Goal: Information Seeking & Learning: Learn about a topic

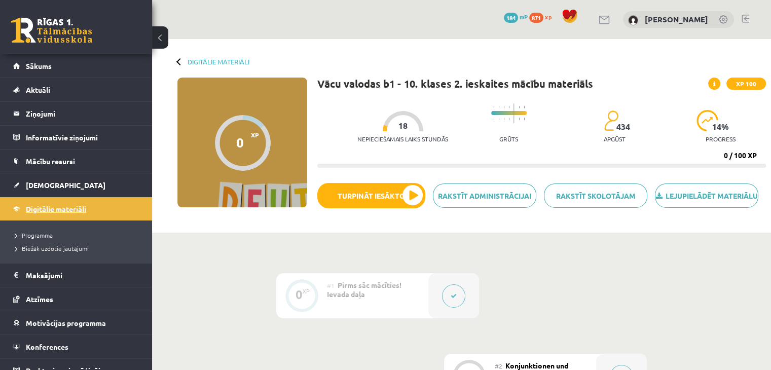
click at [48, 212] on link "Digitālie materiāli" at bounding box center [76, 208] width 126 height 23
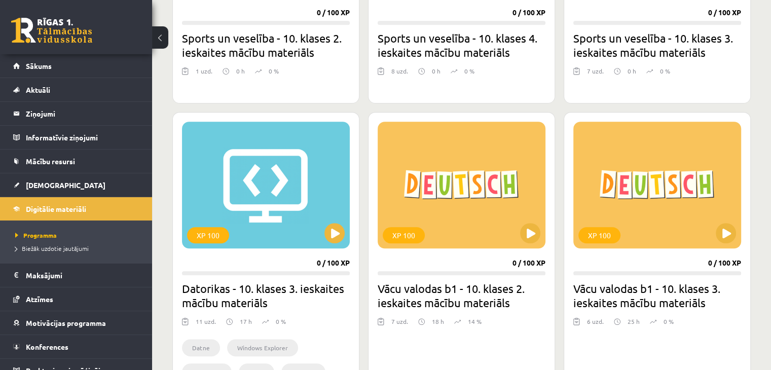
scroll to position [811, 0]
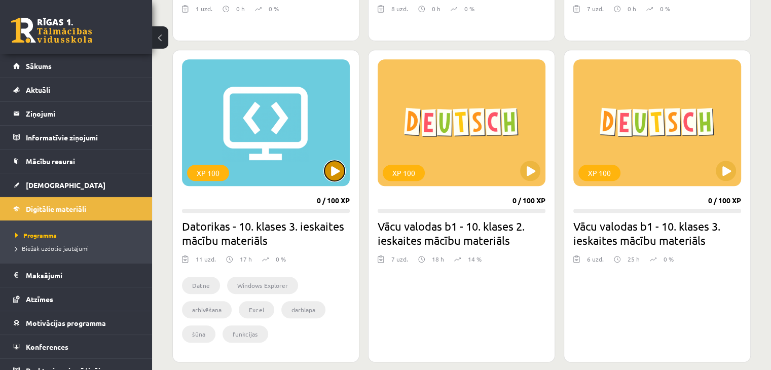
click at [328, 173] on button at bounding box center [334, 171] width 20 height 20
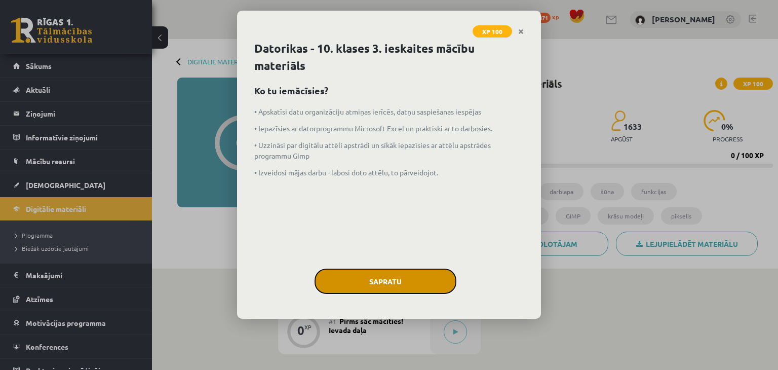
click at [399, 274] on button "Sapratu" at bounding box center [386, 281] width 142 height 25
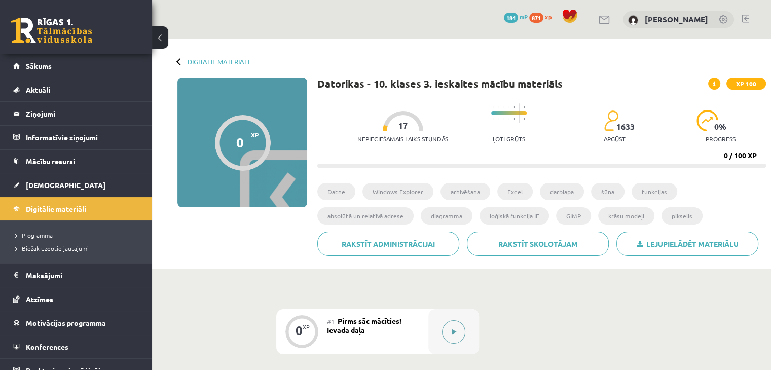
click at [449, 337] on button at bounding box center [453, 331] width 23 height 23
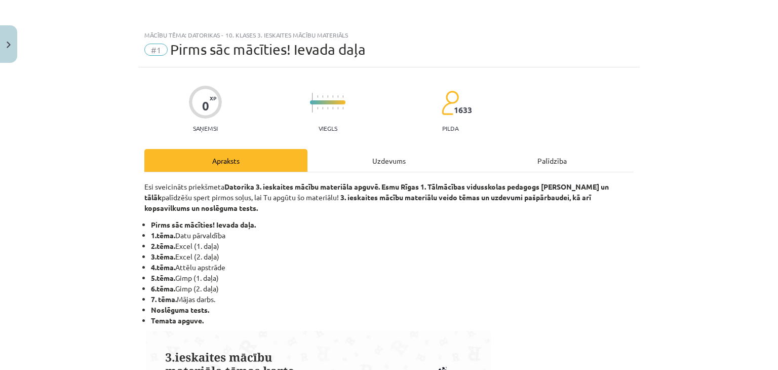
click at [353, 165] on div "Uzdevums" at bounding box center [389, 160] width 163 height 23
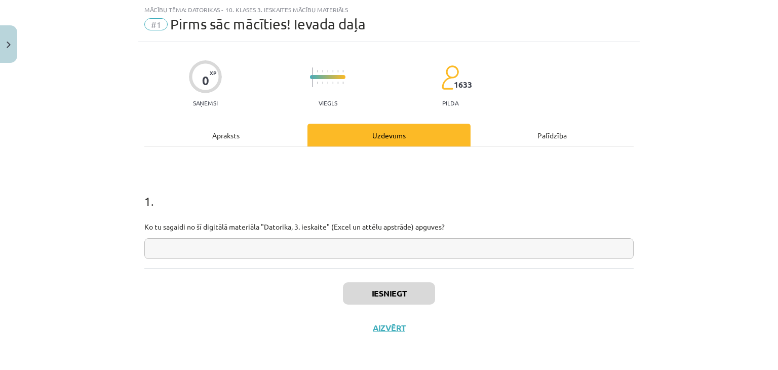
click at [268, 246] on input "text" at bounding box center [388, 248] width 489 height 21
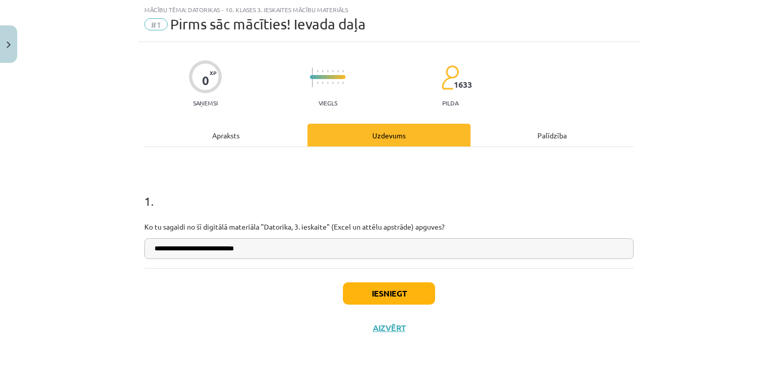
drag, startPoint x: 280, startPoint y: 254, endPoint x: 147, endPoint y: 256, distance: 133.3
click at [147, 256] on input "**********" at bounding box center [388, 248] width 489 height 21
type input "**********"
click at [353, 292] on button "Iesniegt" at bounding box center [389, 293] width 92 height 22
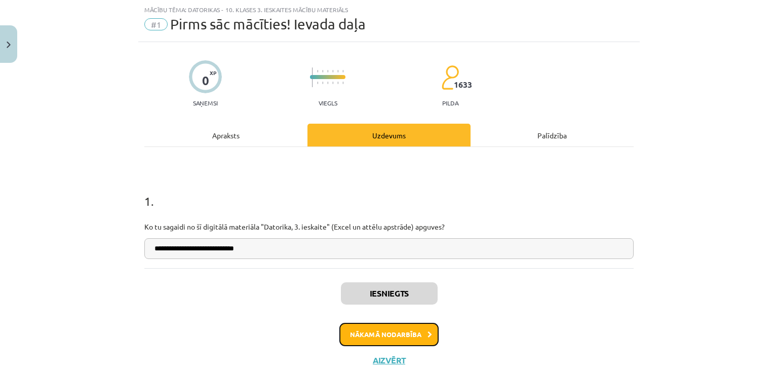
click at [372, 334] on button "Nākamā nodarbība" at bounding box center [388, 334] width 99 height 23
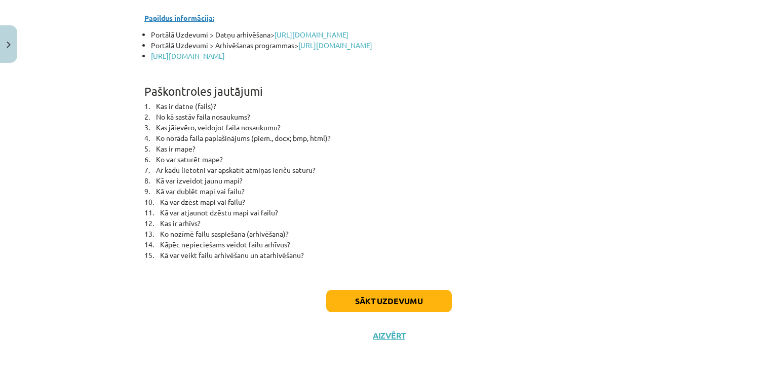
scroll to position [4476, 0]
click at [401, 292] on button "Sākt uzdevumu" at bounding box center [389, 300] width 126 height 22
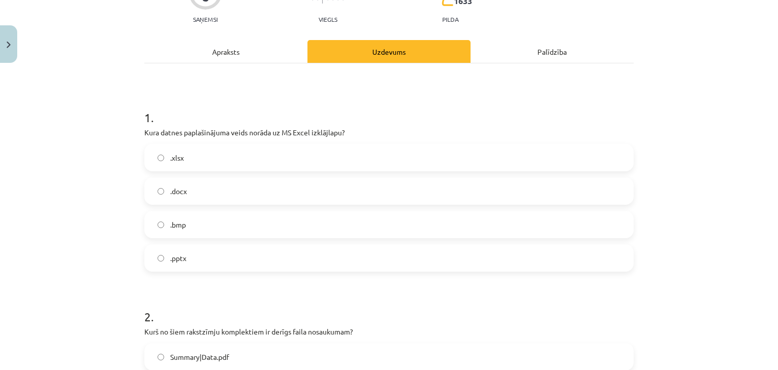
scroll to position [127, 0]
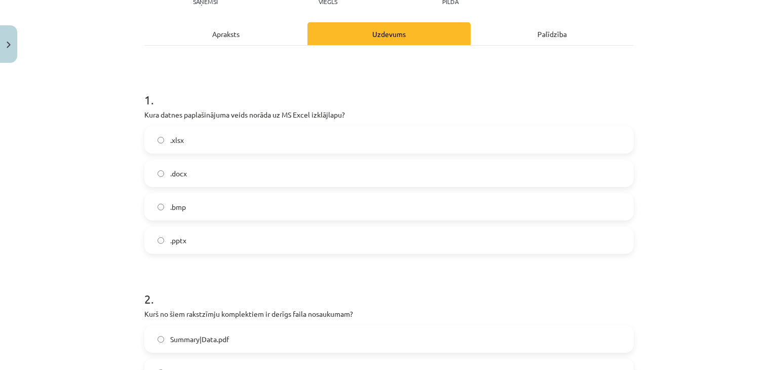
click at [212, 144] on label ".xlsx" at bounding box center [388, 139] width 487 height 25
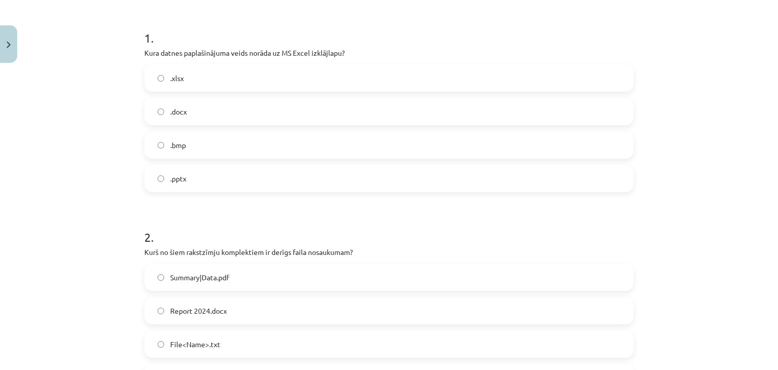
scroll to position [279, 0]
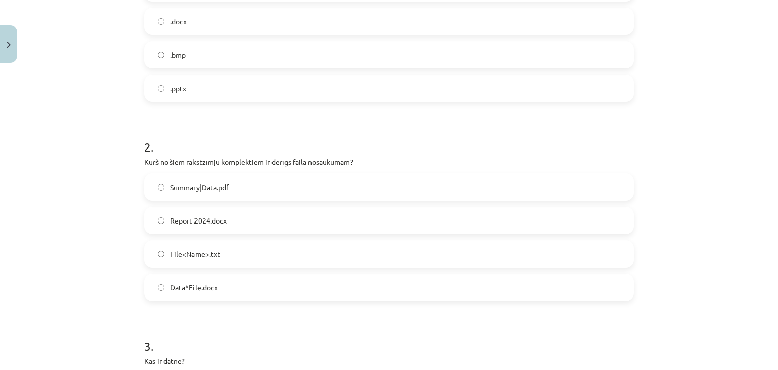
click at [199, 221] on span "Report 2024.docx" at bounding box center [198, 220] width 57 height 11
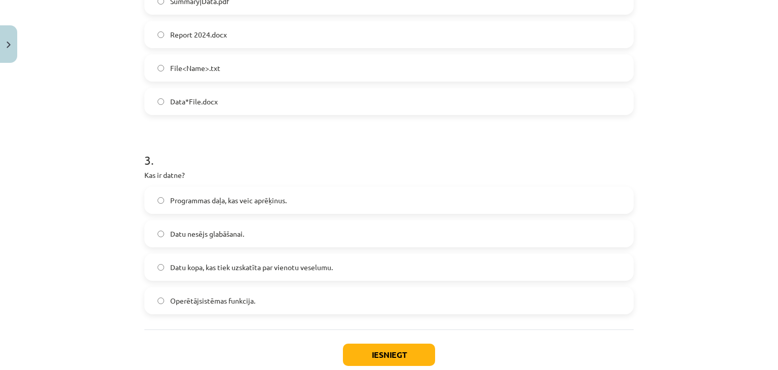
scroll to position [481, 0]
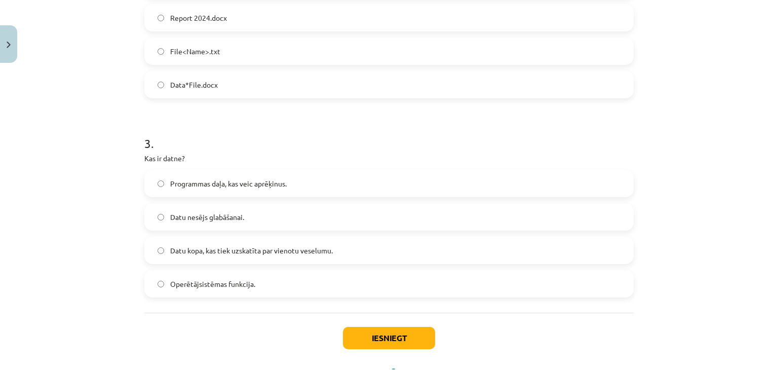
click at [220, 216] on span "Datu nesējs glabāšanai." at bounding box center [207, 217] width 74 height 11
click at [345, 337] on button "Iesniegt" at bounding box center [389, 338] width 92 height 22
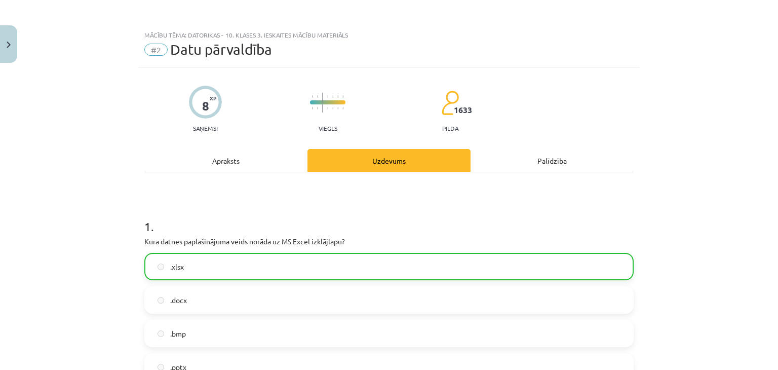
scroll to position [304, 0]
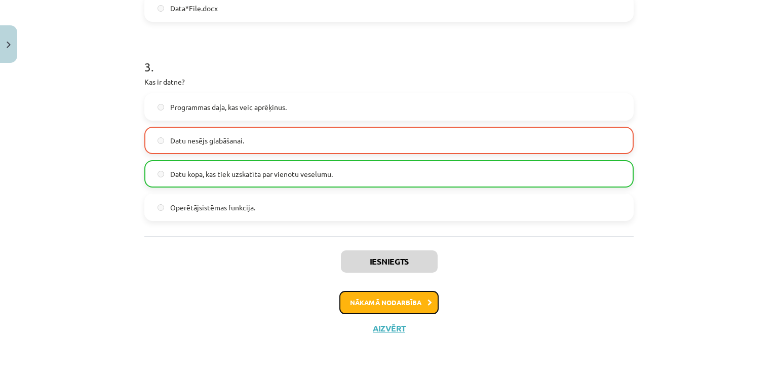
click at [367, 301] on button "Nākamā nodarbība" at bounding box center [388, 302] width 99 height 23
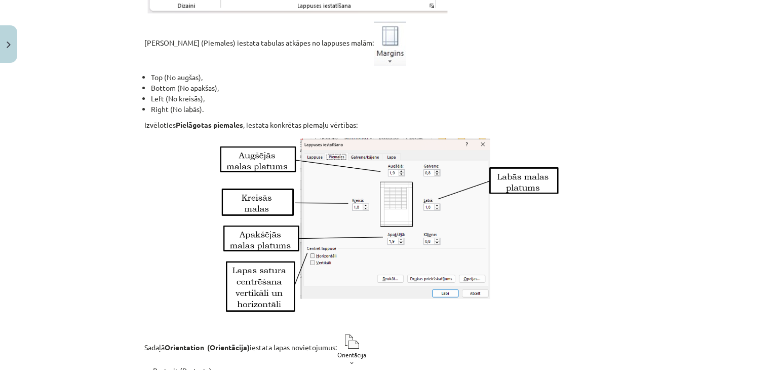
scroll to position [1393, 0]
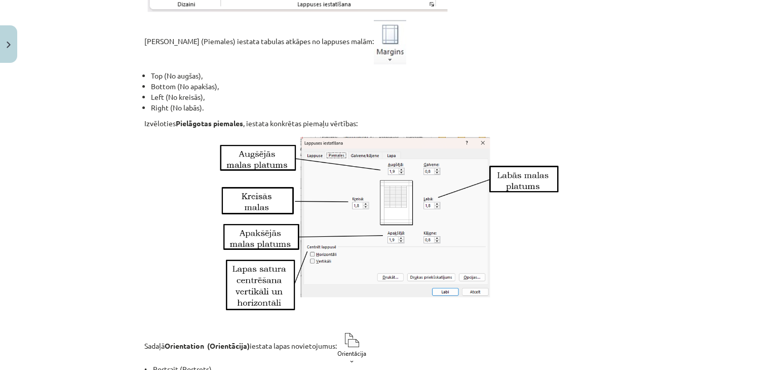
drag, startPoint x: 322, startPoint y: 205, endPoint x: 519, endPoint y: 274, distance: 209.0
click at [518, 270] on img at bounding box center [389, 224] width 343 height 178
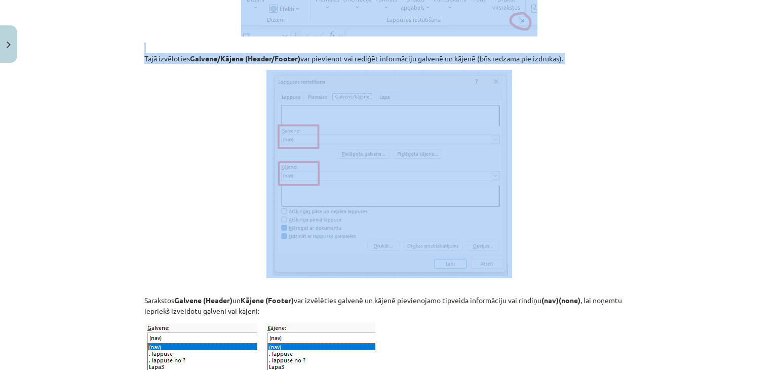
scroll to position [2103, 0]
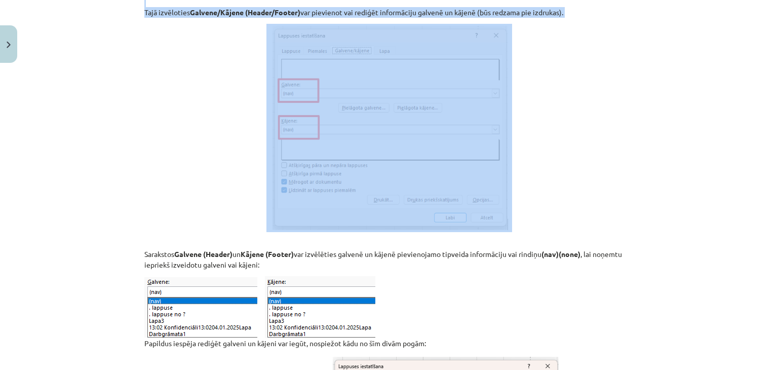
drag, startPoint x: 131, startPoint y: 112, endPoint x: 511, endPoint y: 250, distance: 403.7
click at [511, 250] on div "Mācību tēma: Datorikas - 10. klases 3. ieskaites mācību materiāls #3 Excel (1. …" at bounding box center [389, 185] width 778 height 370
copy div "Nospiežot pie Lappuses iestatīšanas apakšā mazo bultiņu, atveras Lappuses iesta…"
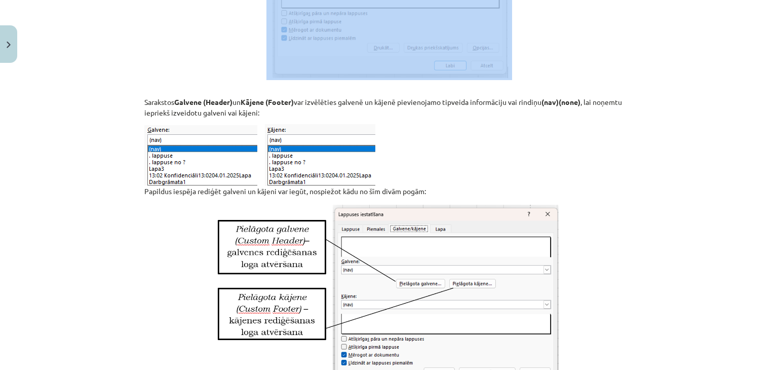
scroll to position [2305, 0]
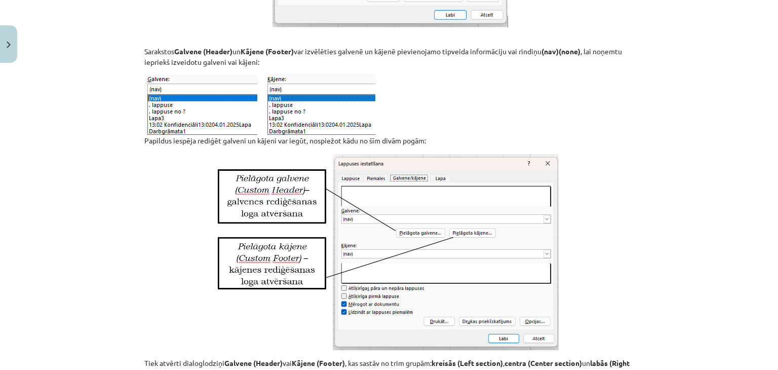
click at [614, 260] on p at bounding box center [388, 252] width 489 height 200
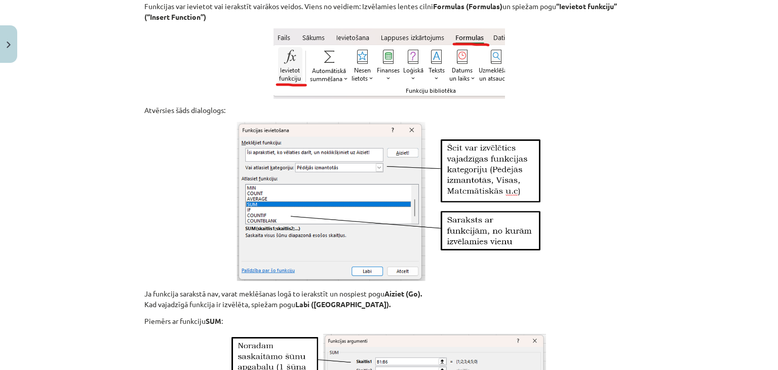
scroll to position [3825, 0]
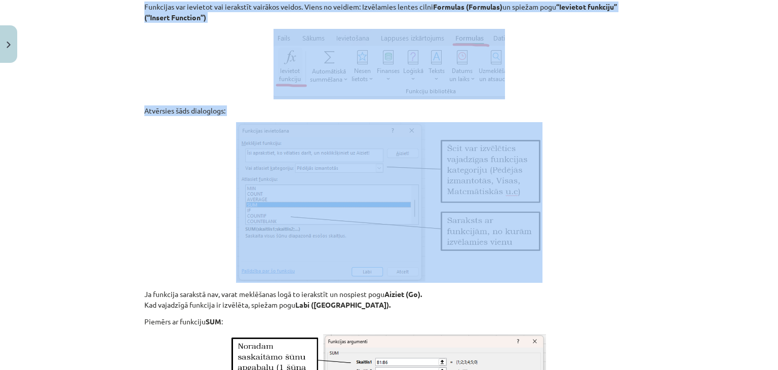
drag, startPoint x: 124, startPoint y: 57, endPoint x: 529, endPoint y: 276, distance: 460.2
click at [529, 276] on div "Mācību tēma: Datorikas - 10. klases 3. ieskaites mācību materiāls #3 Excel (1. …" at bounding box center [389, 185] width 778 height 370
copy div "Funkcijas var ievietot vai ierakstīt vairākos veidos. Viens no veidiem: Izvēlam…"
click at [614, 205] on p at bounding box center [388, 202] width 489 height 161
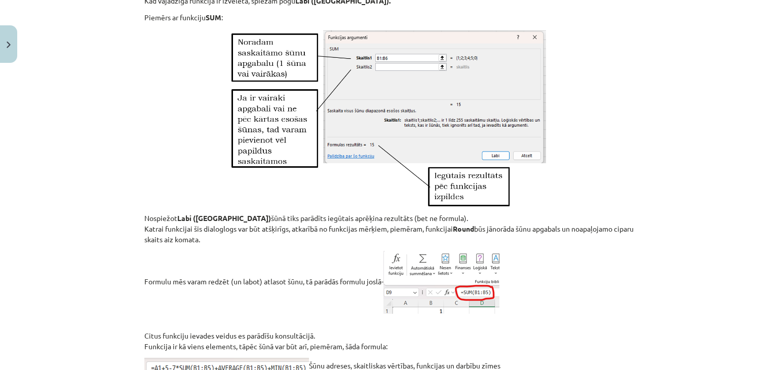
scroll to position [4383, 0]
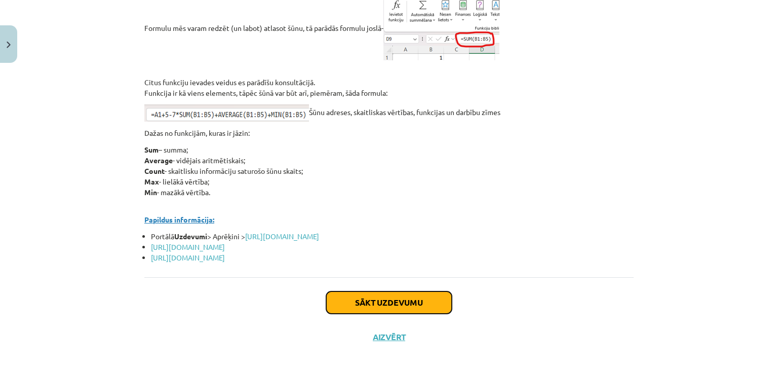
click at [361, 314] on button "Sākt uzdevumu" at bounding box center [389, 302] width 126 height 22
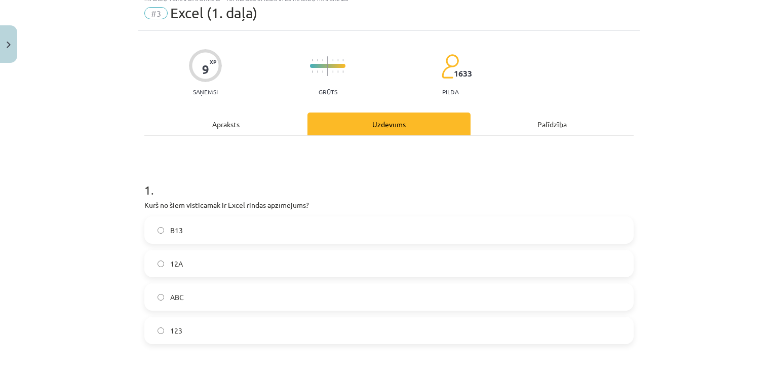
scroll to position [25, 0]
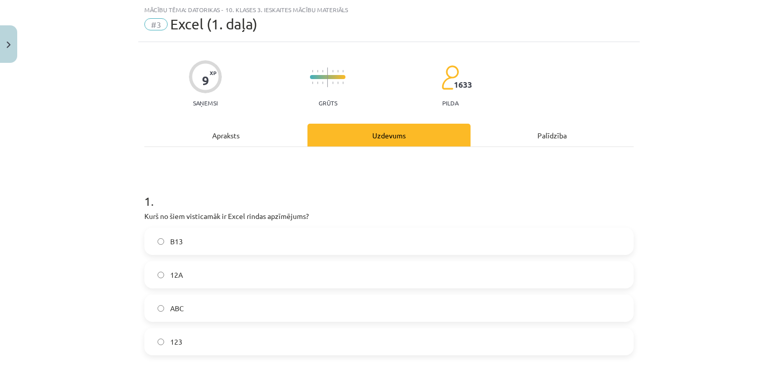
click at [188, 242] on label "B13" at bounding box center [388, 241] width 487 height 25
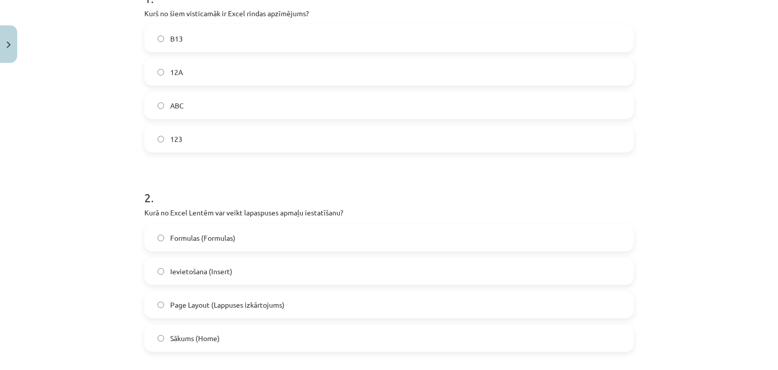
scroll to position [279, 0]
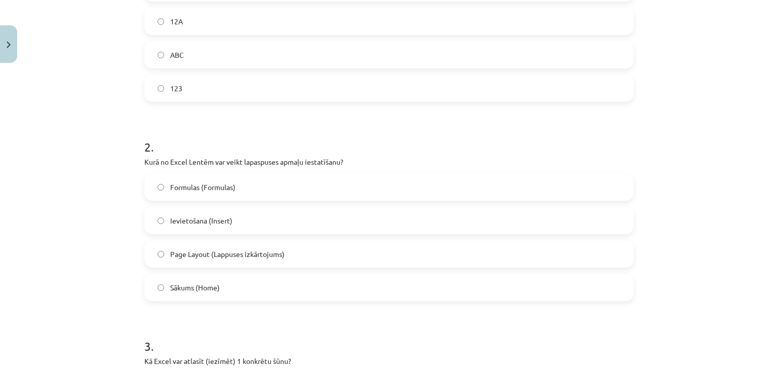
click at [249, 256] on span "Page Layout (Lappuses izkārtojums)" at bounding box center [227, 254] width 115 height 11
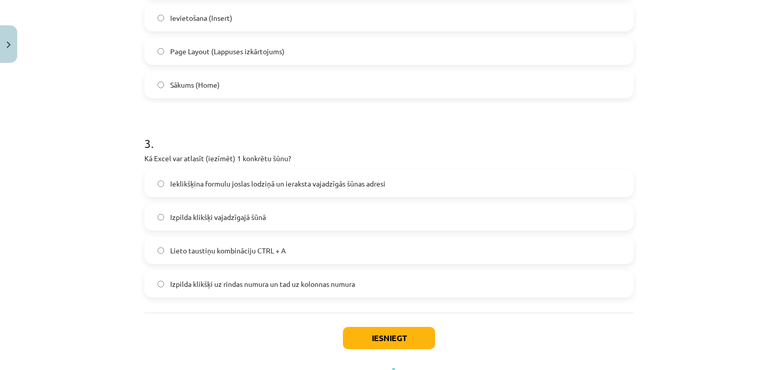
click at [233, 191] on label "Ieklikšķina formulu joslas lodziņā un ieraksta vajadzīgās šūnas adresi" at bounding box center [388, 183] width 487 height 25
click at [396, 334] on button "Iesniegt" at bounding box center [389, 338] width 92 height 22
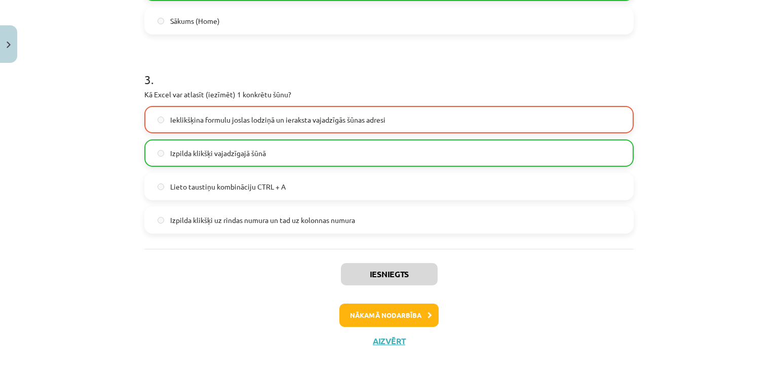
scroll to position [558, 0]
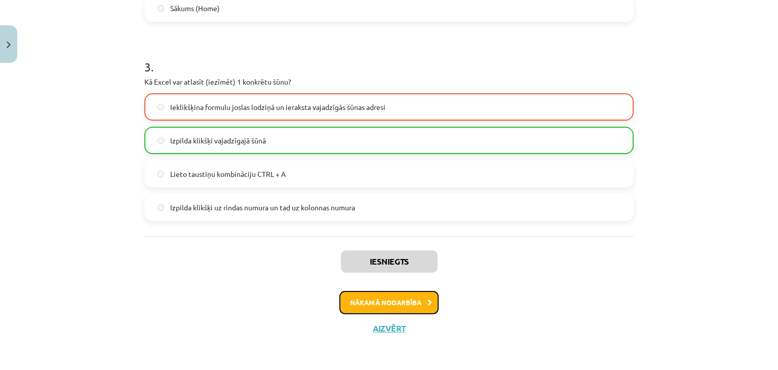
click at [385, 306] on button "Nākamā nodarbība" at bounding box center [388, 302] width 99 height 23
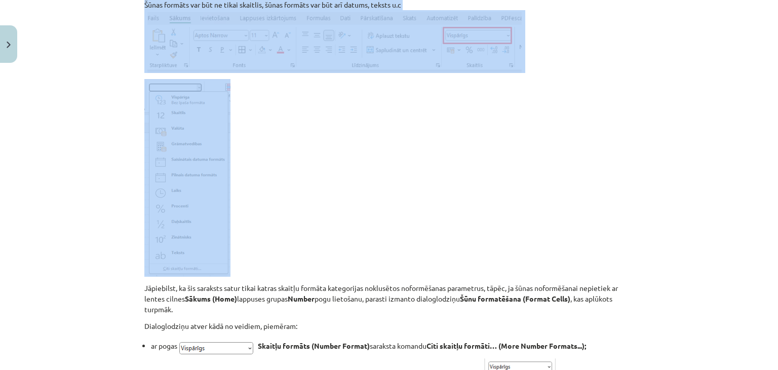
scroll to position [2609, 0]
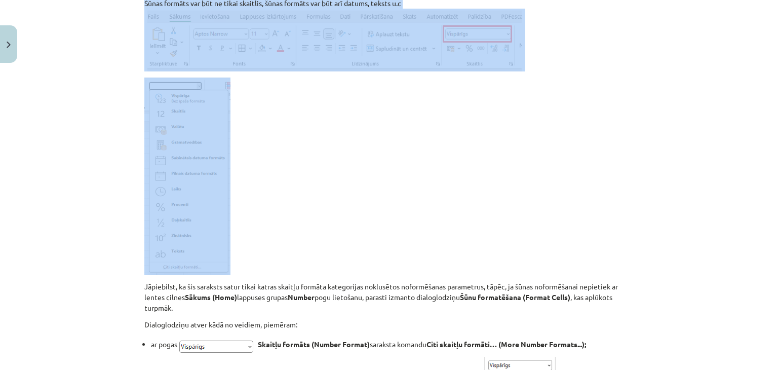
drag, startPoint x: 130, startPoint y: 113, endPoint x: 272, endPoint y: 208, distance: 170.9
click at [272, 208] on div "Mācību tēma: Datorikas - 10. klases 3. ieskaites mācību materiāls #4 Excel (2. …" at bounding box center [389, 185] width 778 height 370
copy div "Šūnas formāta maiņa Šūnas formāts var būt ne tikai skaitlis, šūnas formāts var …"
click at [726, 53] on div "Mācību tēma: Datorikas - 10. klases 3. ieskaites mācību materiāls #4 Excel (2. …" at bounding box center [389, 185] width 778 height 370
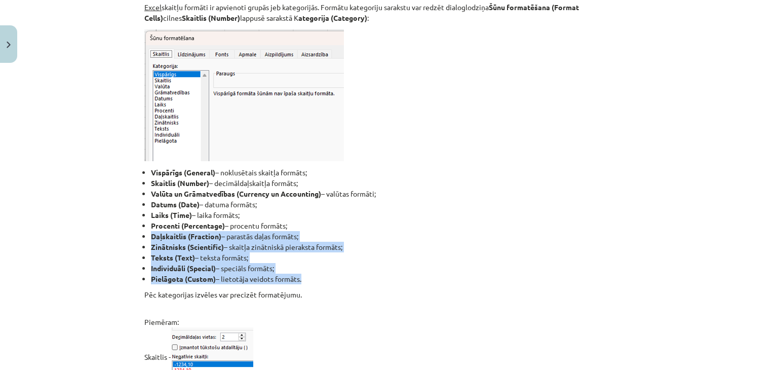
scroll to position [2913, 0]
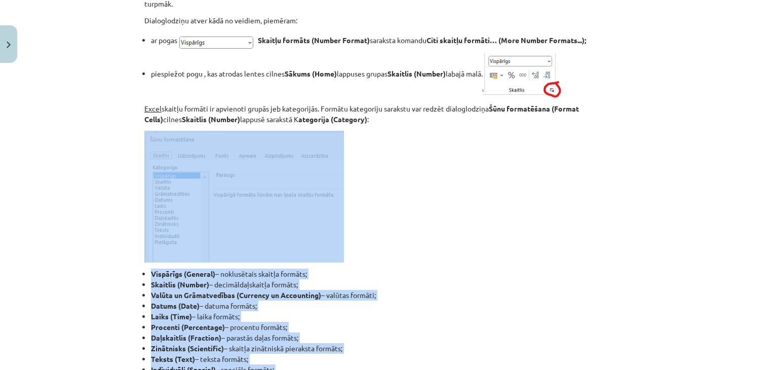
drag, startPoint x: 317, startPoint y: 305, endPoint x: 124, endPoint y: 207, distance: 216.2
click at [124, 207] on div "Mācību tēma: Datorikas - 10. klases 3. ieskaites mācību materiāls #4 Excel (2. …" at bounding box center [389, 185] width 778 height 370
copy div "Vispārīgs (General) – noklusētais skaitļa formāts; Skaitlis (Number) – decimāld…"
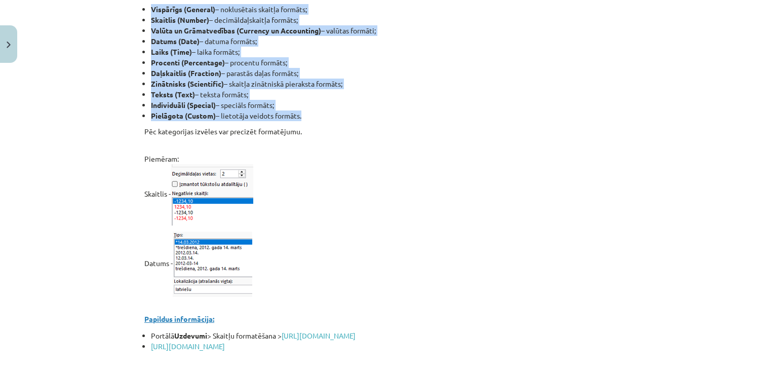
scroll to position [3268, 0]
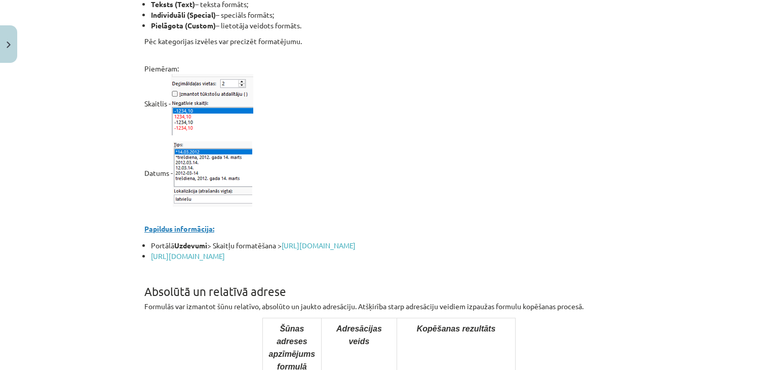
click at [353, 175] on p "Datums -" at bounding box center [388, 173] width 489 height 65
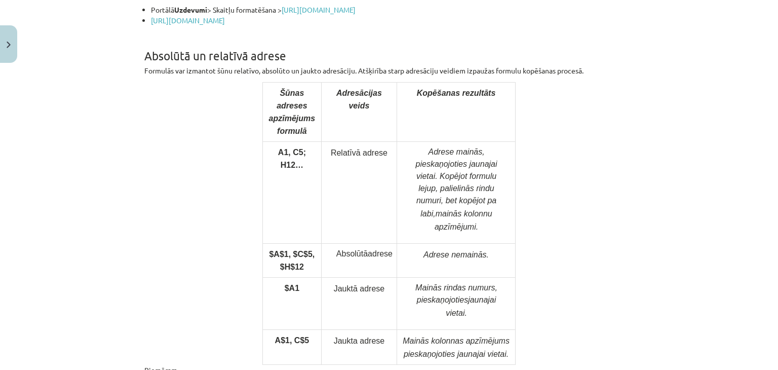
scroll to position [3521, 0]
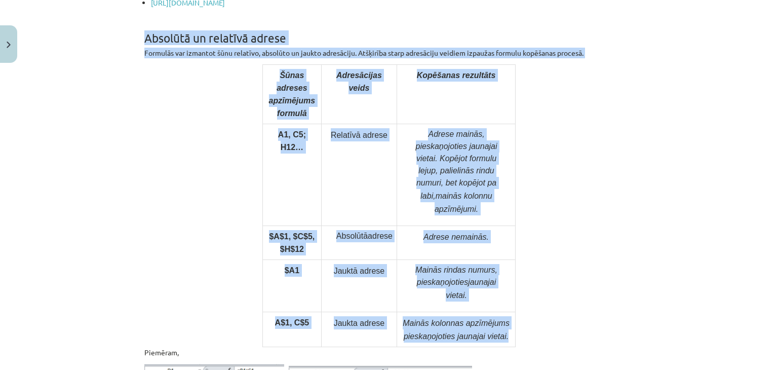
drag, startPoint x: 138, startPoint y: 56, endPoint x: 510, endPoint y: 327, distance: 460.5
copy div "Absolūtā un relatīvā adrese Formulās var izmantot šūnu relatīvo, absolūto un ja…"
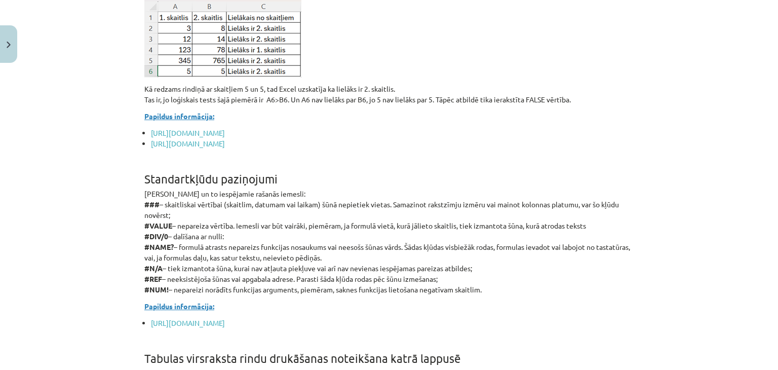
scroll to position [5751, 0]
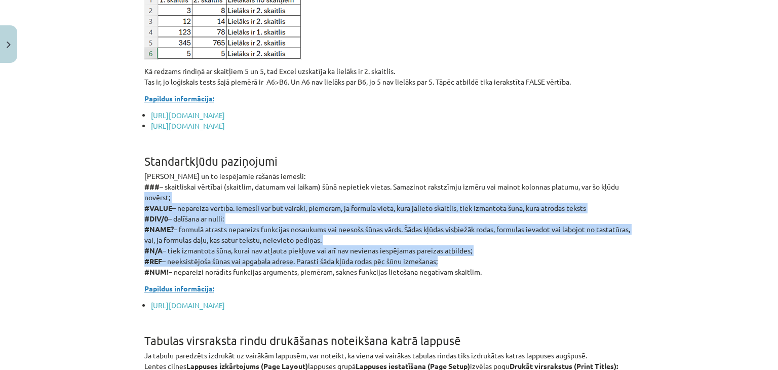
drag, startPoint x: 493, startPoint y: 258, endPoint x: 112, endPoint y: 190, distance: 387.6
click at [112, 190] on div "Mācību tēma: Datorikas - 10. klases 3. ieskaites mācību materiāls #4 Excel (2. …" at bounding box center [389, 185] width 778 height 370
drag, startPoint x: 489, startPoint y: 270, endPoint x: 126, endPoint y: 157, distance: 380.3
click at [126, 157] on div "Mācību tēma: Datorikas - 10. klases 3. ieskaites mācību materiāls #4 Excel (2. …" at bounding box center [389, 185] width 778 height 370
copy div "Standartkļūdu paziņojumi Kļūdu paziņojumi un to iespējamie rašanās iemesli: ###…"
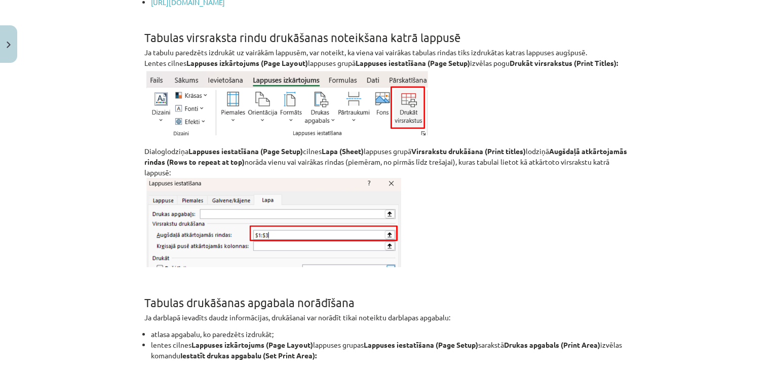
scroll to position [6055, 0]
click at [446, 218] on p "Dialoglodziņa Lappuses iestatīšana (Page Setup) cilnes Lapa (Sheet) lappuses gr…" at bounding box center [388, 208] width 489 height 126
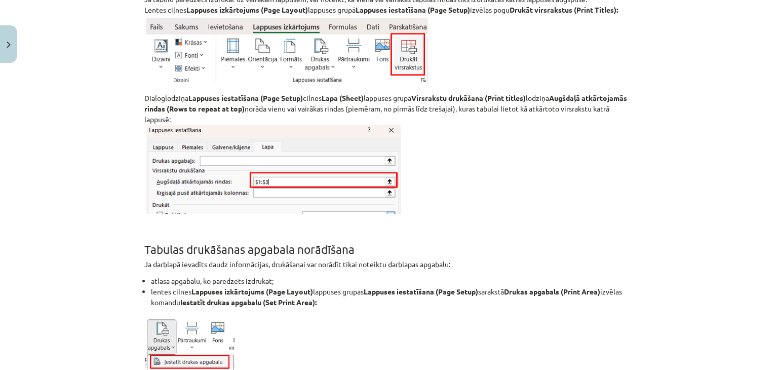
scroll to position [6207, 0]
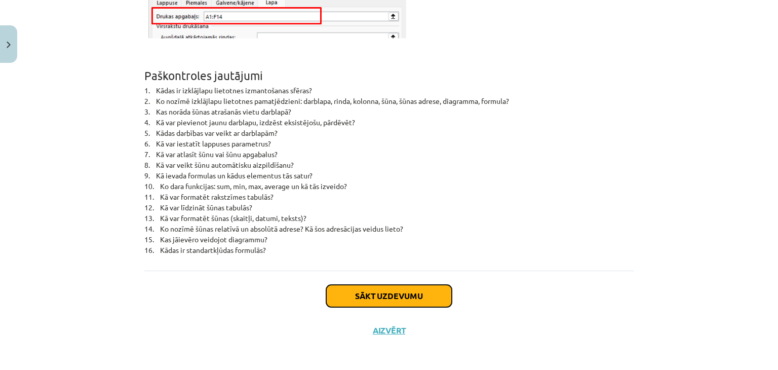
click at [409, 285] on button "Sākt uzdevumu" at bounding box center [389, 296] width 126 height 22
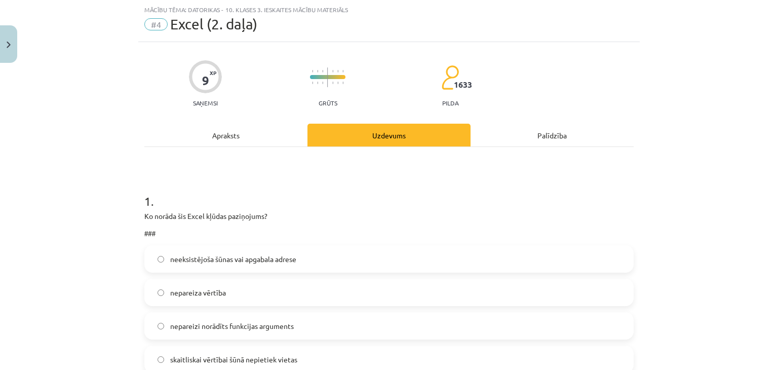
scroll to position [76, 0]
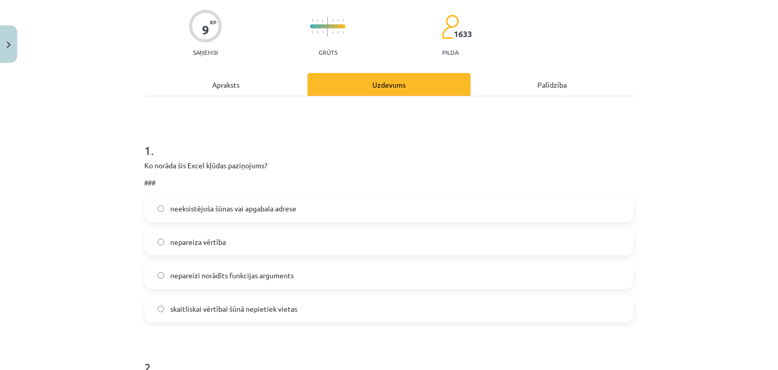
click at [239, 309] on span "skaitliskai vērtībai šūnā nepietiek vietas" at bounding box center [233, 308] width 127 height 11
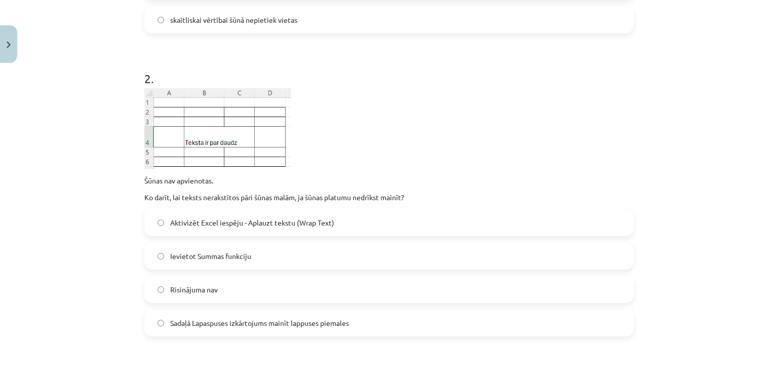
scroll to position [380, 0]
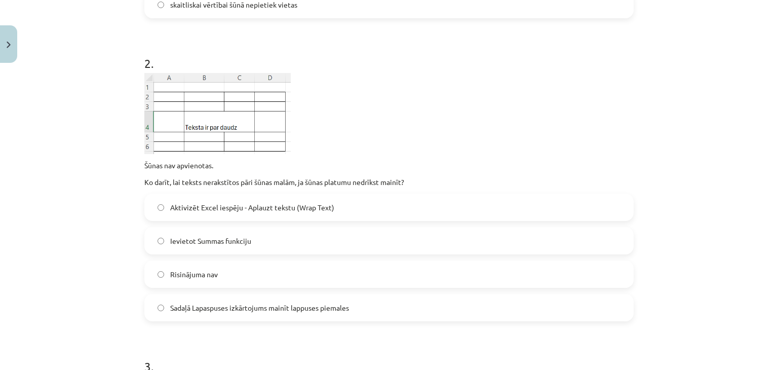
click at [229, 309] on span "Sadaļā Lapaspuses izkārtojums mainīt lappuses piemales" at bounding box center [259, 307] width 179 height 11
click at [209, 210] on span "Aktivizēt Excel iespēju - Aplauzt tekstu (Wrap Text)" at bounding box center [252, 207] width 164 height 11
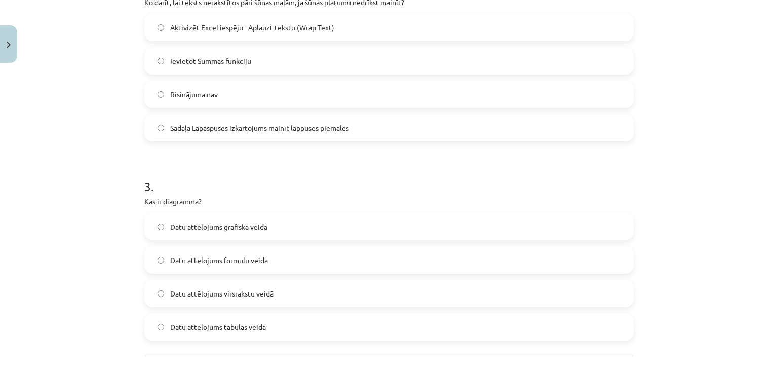
scroll to position [583, 0]
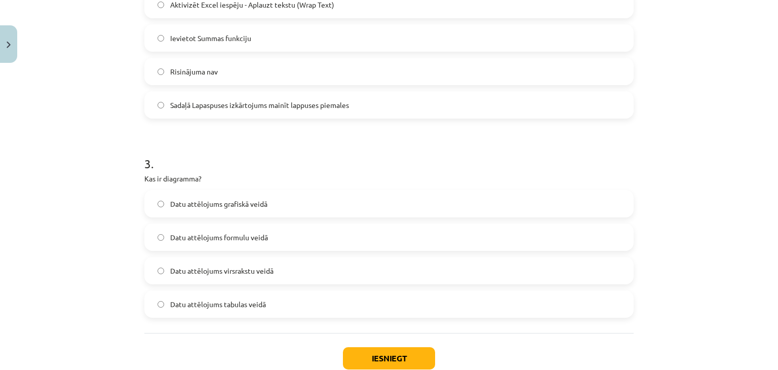
click at [195, 204] on span "Datu attēlojums grafiskā veidā" at bounding box center [218, 204] width 97 height 11
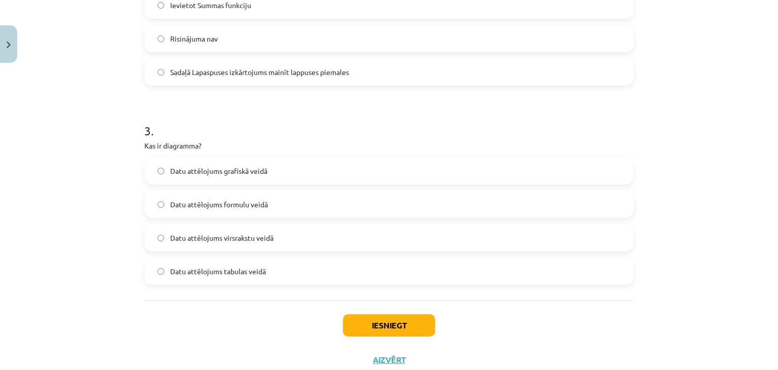
scroll to position [648, 0]
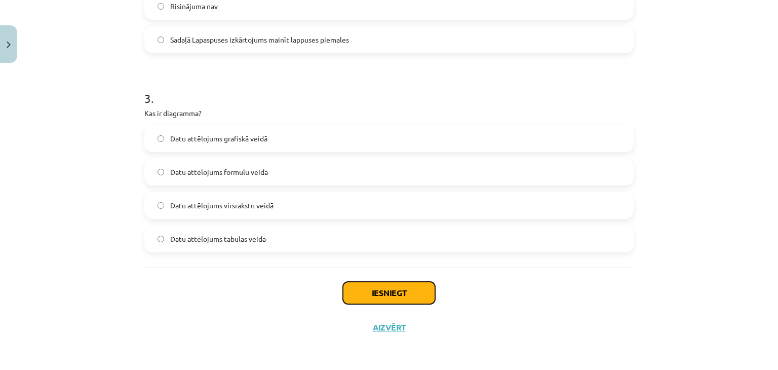
click at [372, 292] on button "Iesniegt" at bounding box center [389, 293] width 92 height 22
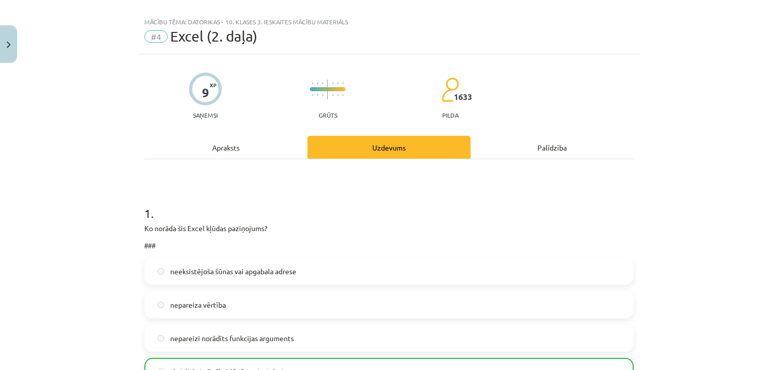
scroll to position [0, 0]
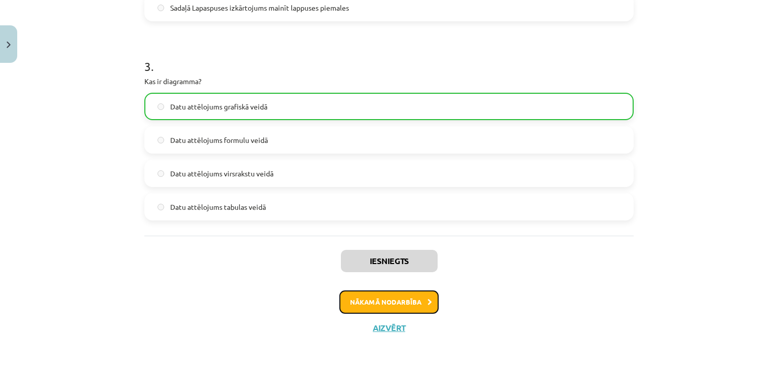
click at [395, 299] on button "Nākamā nodarbība" at bounding box center [388, 301] width 99 height 23
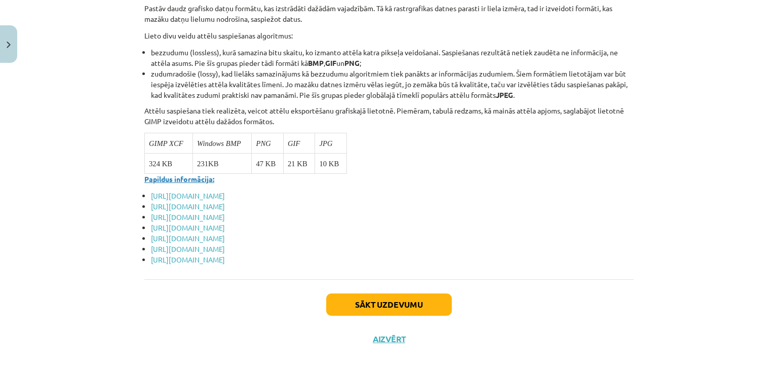
scroll to position [3907, 0]
click at [386, 293] on button "Sākt uzdevumu" at bounding box center [389, 304] width 126 height 22
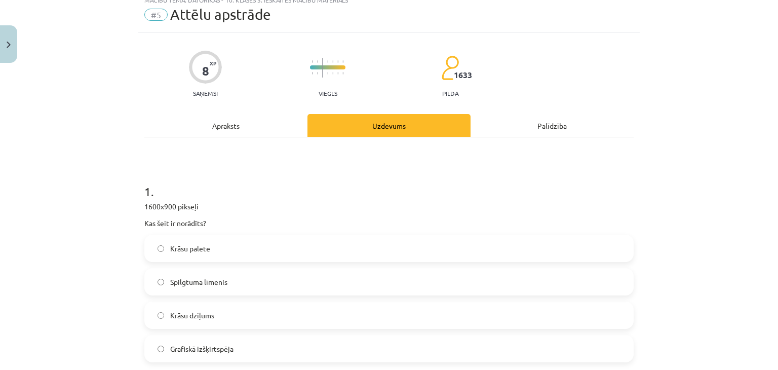
scroll to position [25, 0]
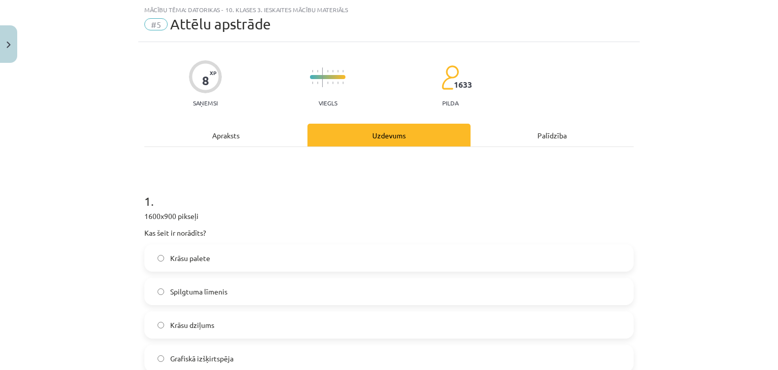
click at [240, 352] on label "Grafiskā izšķirtspēja" at bounding box center [388, 358] width 487 height 25
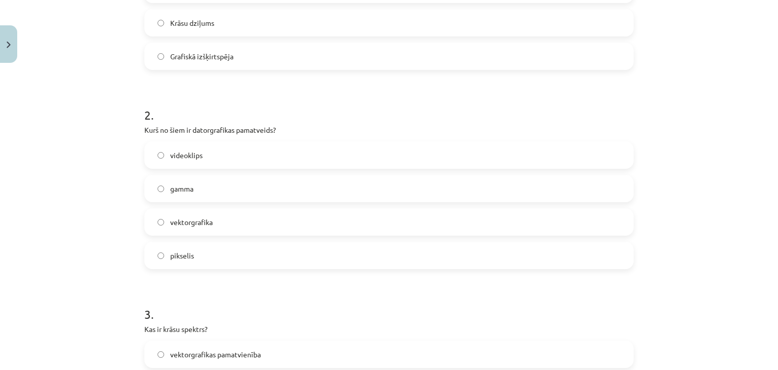
scroll to position [380, 0]
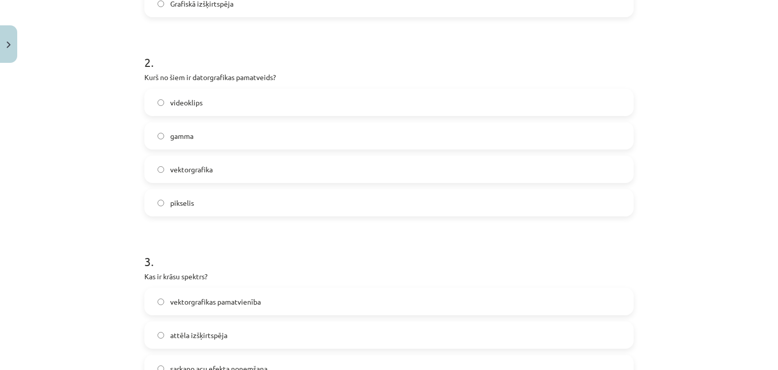
click at [205, 172] on span "vektorgrafika" at bounding box center [191, 169] width 43 height 11
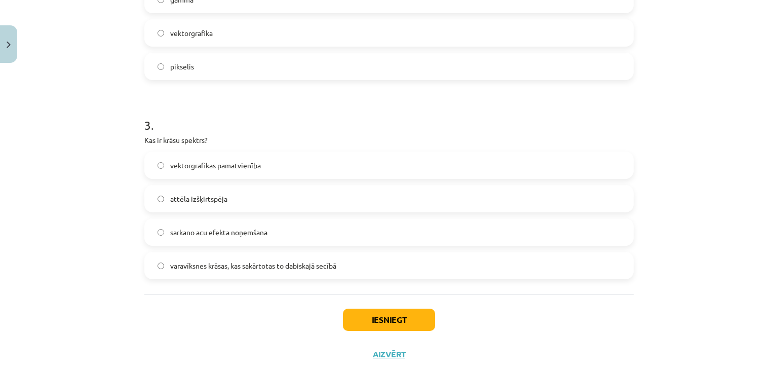
scroll to position [532, 0]
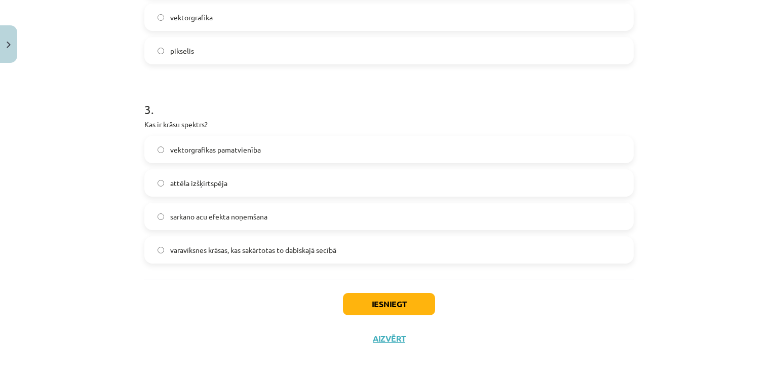
click at [190, 188] on label "attēla izšķirtspēja" at bounding box center [388, 182] width 487 height 25
click at [359, 305] on button "Iesniegt" at bounding box center [389, 304] width 92 height 22
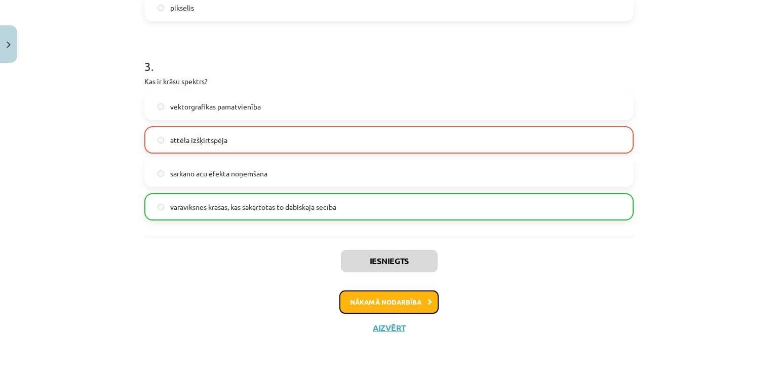
click at [364, 304] on button "Nākamā nodarbība" at bounding box center [388, 301] width 99 height 23
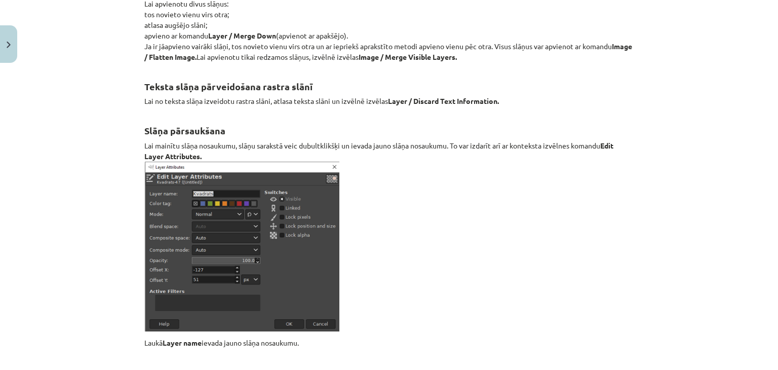
scroll to position [11831, 0]
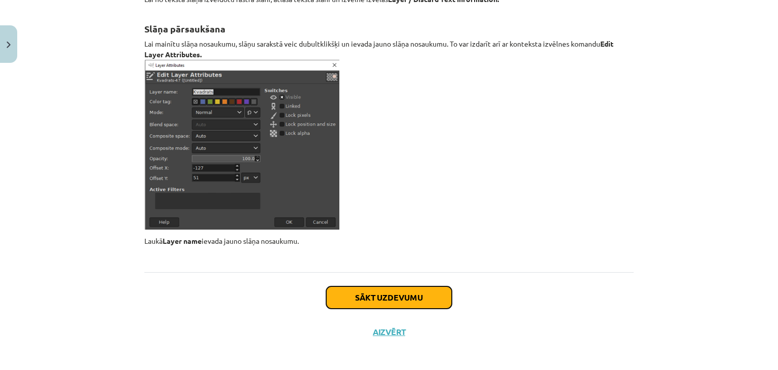
click at [421, 302] on button "Sākt uzdevumu" at bounding box center [389, 297] width 126 height 22
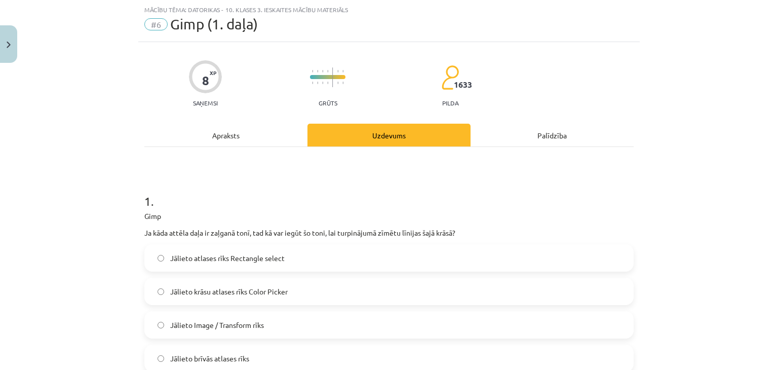
scroll to position [127, 0]
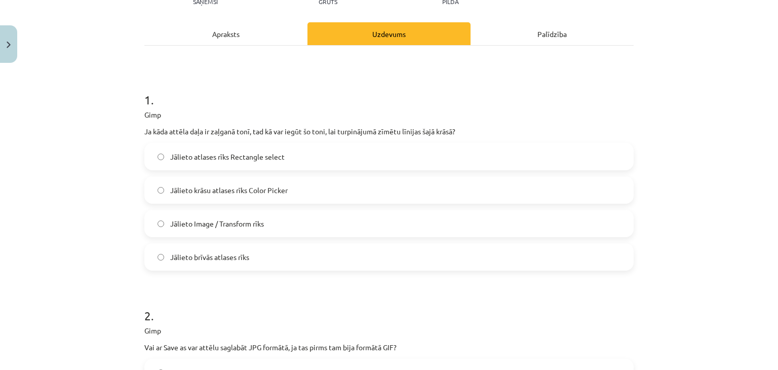
click at [276, 253] on label "Jālieto brīvās atlases rīks" at bounding box center [388, 256] width 487 height 25
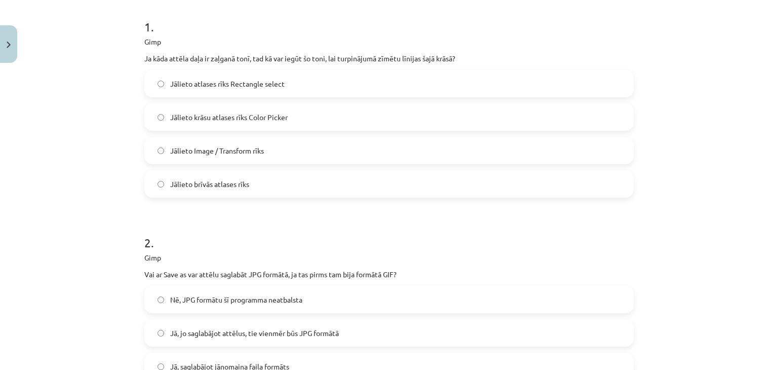
scroll to position [279, 0]
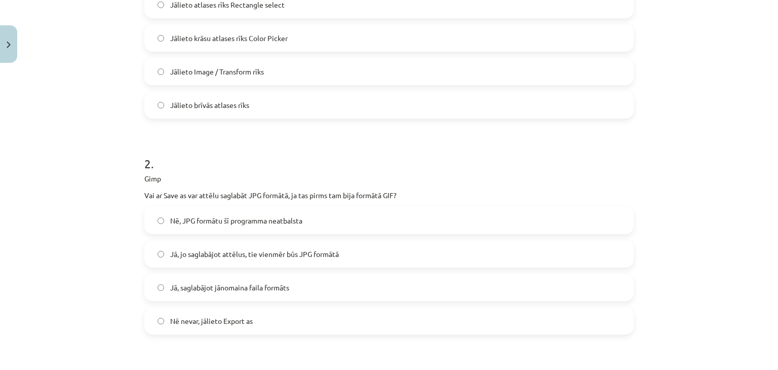
click at [230, 291] on span "Jā, saglabājot jānomaina faila formāts" at bounding box center [229, 287] width 119 height 11
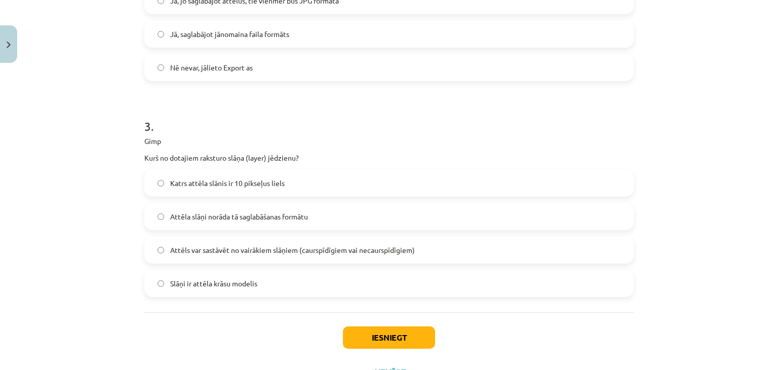
scroll to position [576, 0]
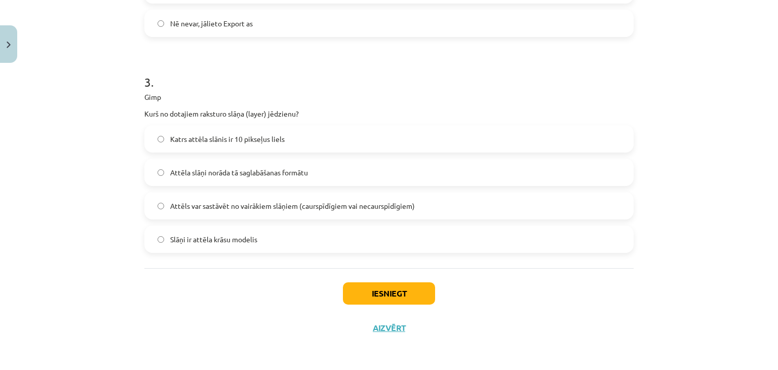
click at [250, 207] on span "Attēls var sastāvēt no vairākiem slāņiem (caurspīdīgiem vai necaurspīdīgiem)" at bounding box center [292, 206] width 245 height 11
click at [369, 292] on button "Iesniegt" at bounding box center [389, 293] width 92 height 22
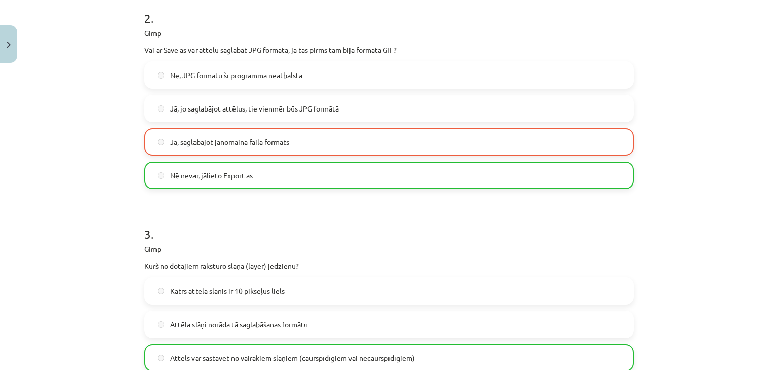
scroll to position [608, 0]
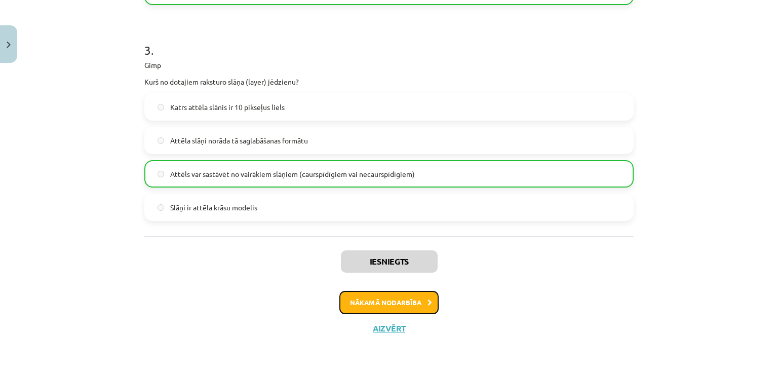
click at [392, 303] on button "Nākamā nodarbība" at bounding box center [388, 302] width 99 height 23
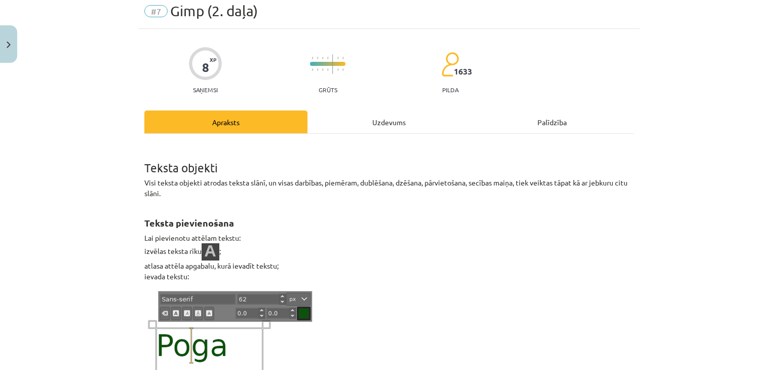
scroll to position [25, 0]
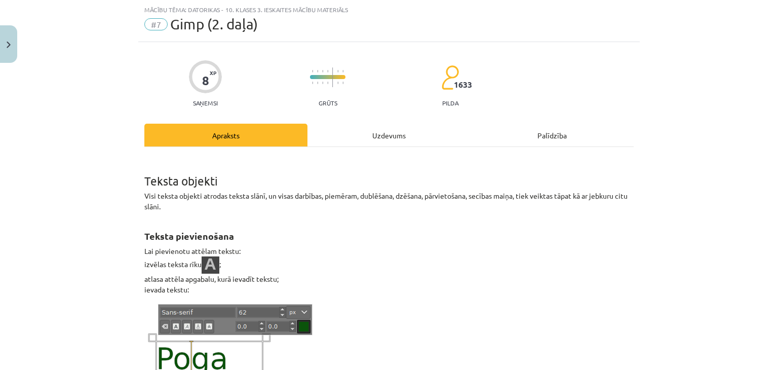
click at [387, 140] on div "Uzdevums" at bounding box center [389, 135] width 163 height 23
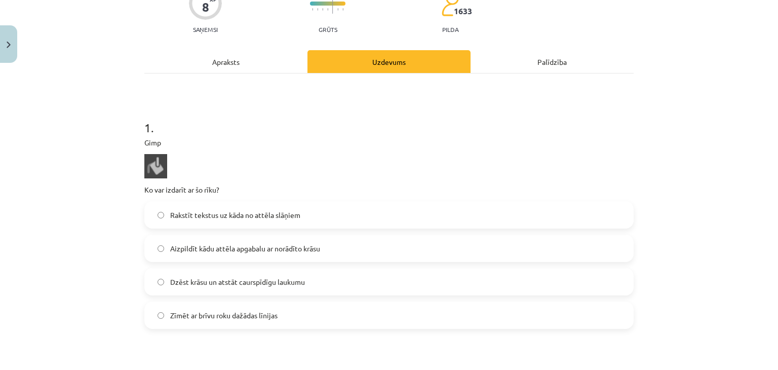
scroll to position [127, 0]
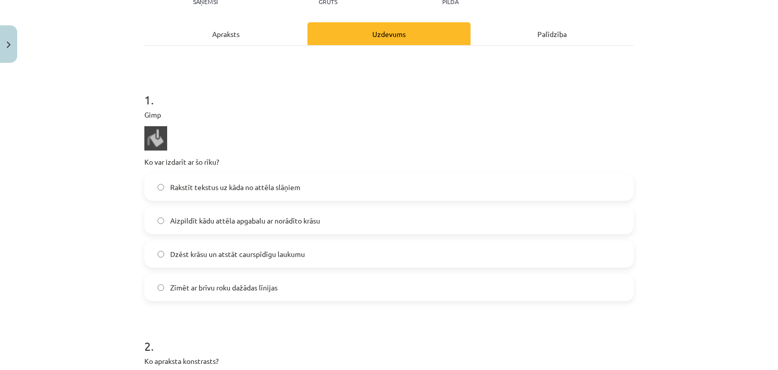
click at [235, 30] on div "Apraksts" at bounding box center [225, 33] width 163 height 23
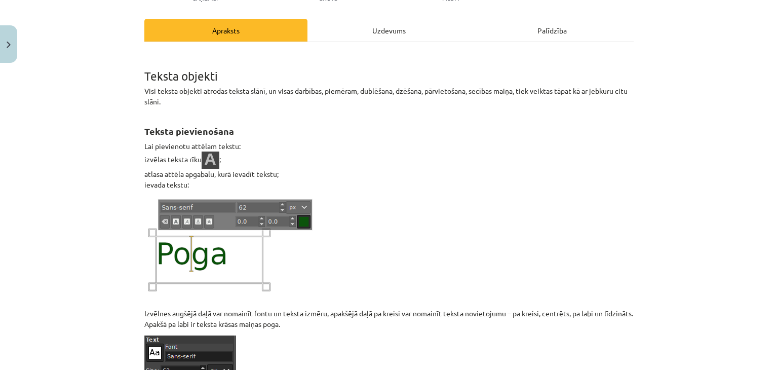
scroll to position [25, 0]
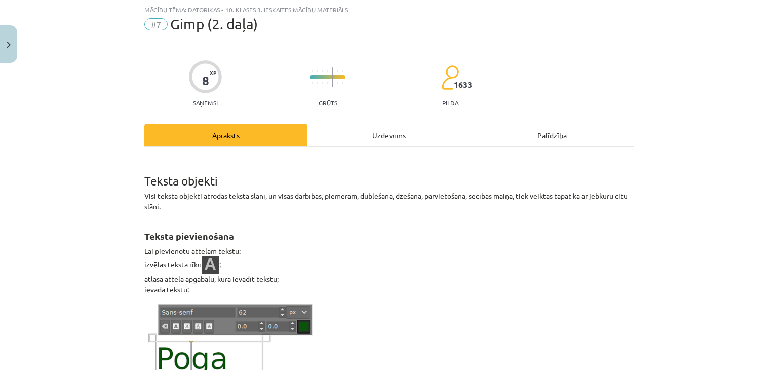
click at [350, 138] on div "Uzdevums" at bounding box center [389, 135] width 163 height 23
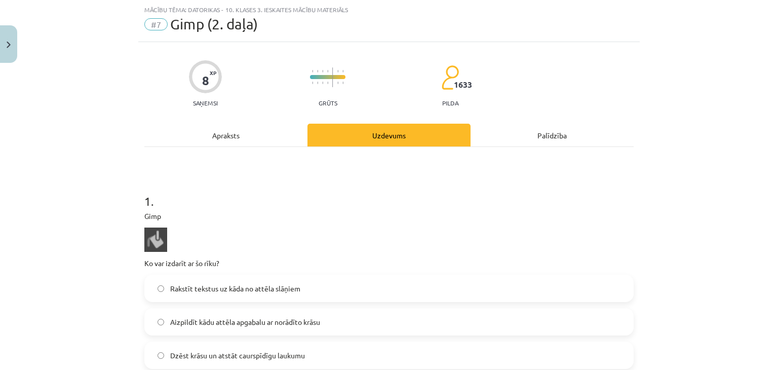
click at [226, 135] on div "Apraksts" at bounding box center [225, 135] width 163 height 23
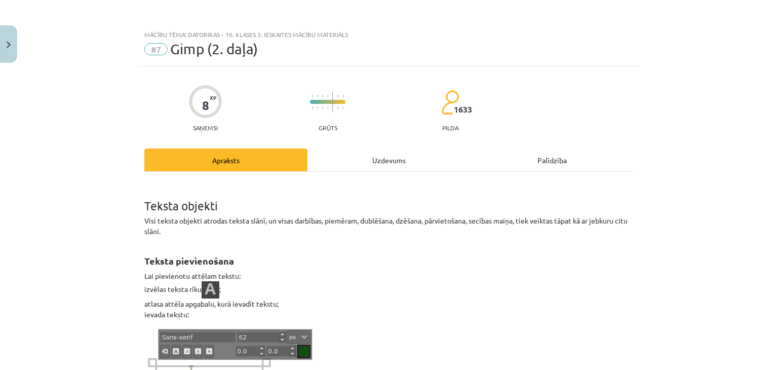
scroll to position [0, 0]
click at [394, 163] on div "Uzdevums" at bounding box center [389, 160] width 163 height 23
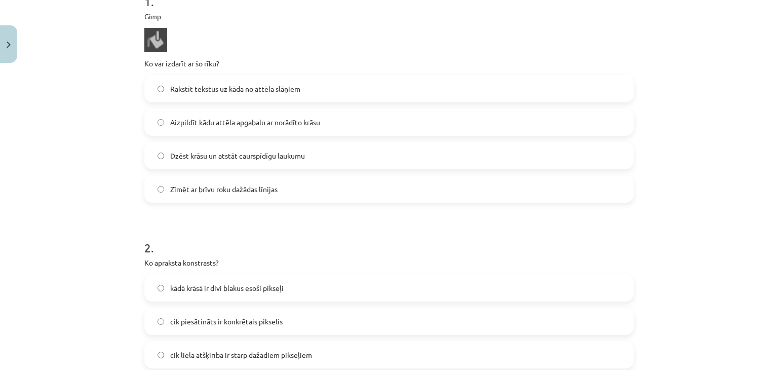
scroll to position [228, 0]
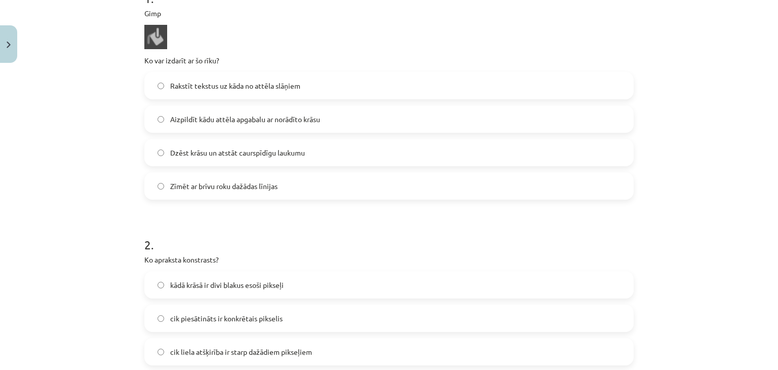
click at [205, 120] on span "Aizpildīt kādu attēla apgabalu ar norādīto krāsu" at bounding box center [245, 119] width 150 height 11
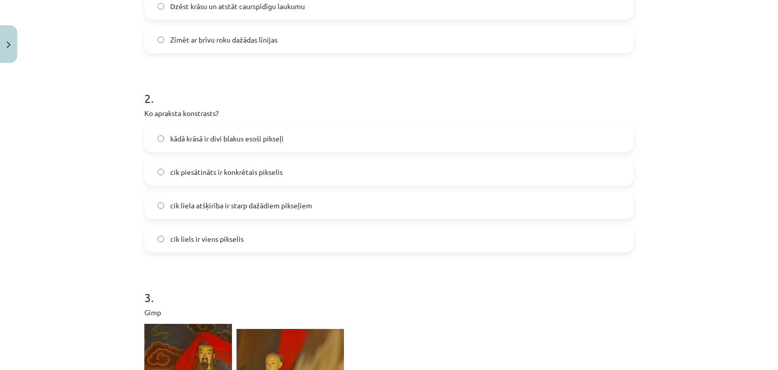
scroll to position [380, 0]
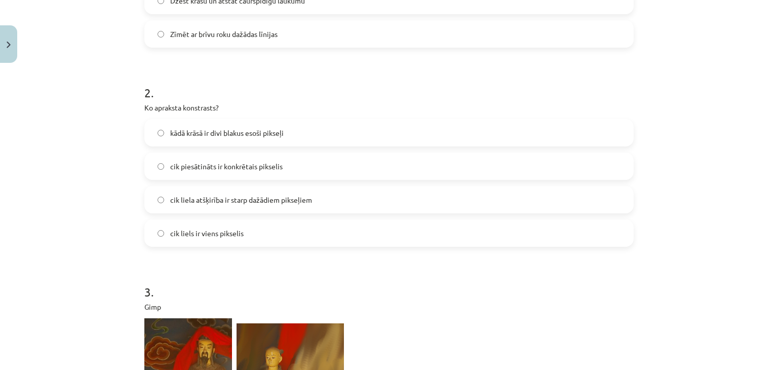
click at [207, 166] on span "cik piesātināts ir konkrētais pikselis" at bounding box center [226, 166] width 112 height 11
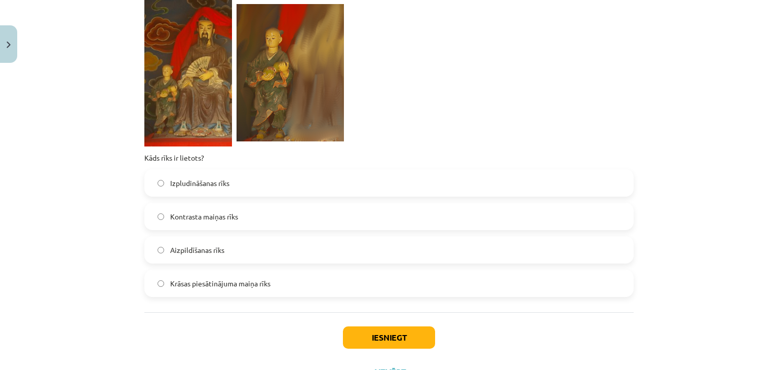
scroll to position [684, 0]
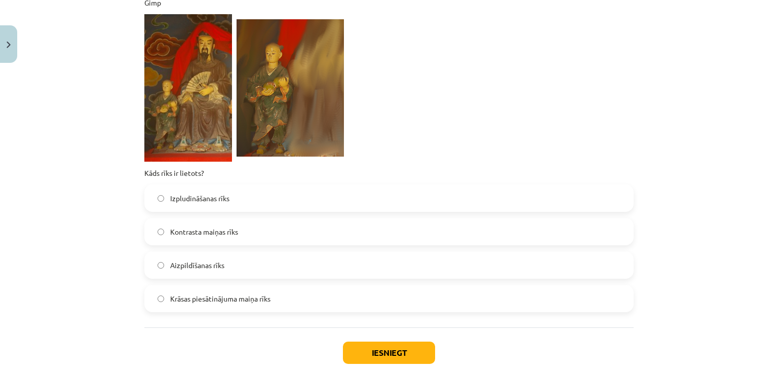
click at [220, 201] on span "Izpludināšanas rīks" at bounding box center [199, 198] width 59 height 11
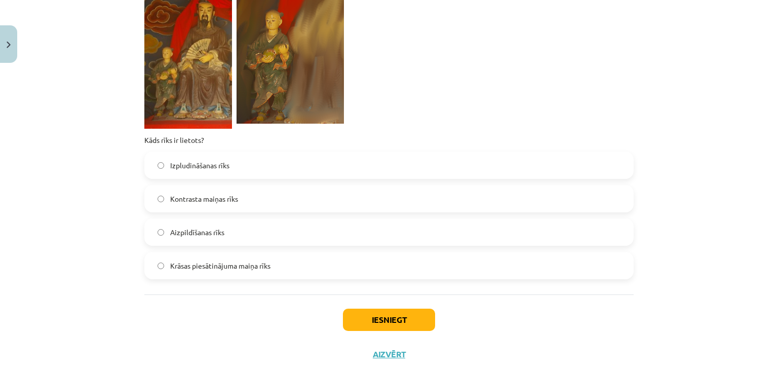
scroll to position [735, 0]
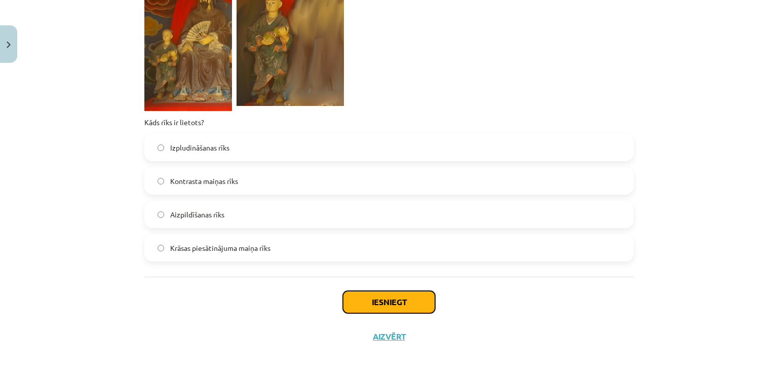
click at [371, 303] on button "Iesniegt" at bounding box center [389, 302] width 92 height 22
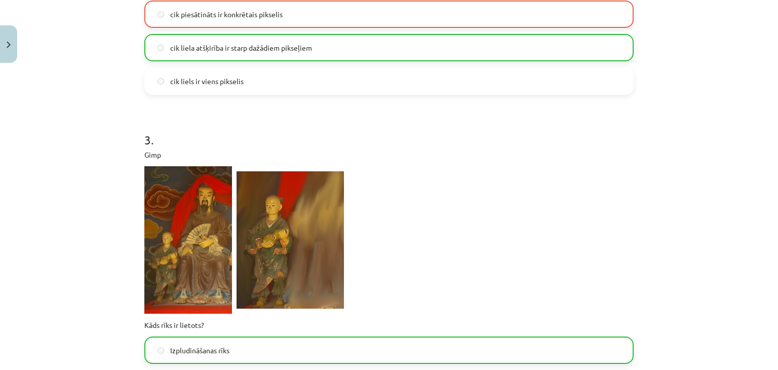
scroll to position [776, 0]
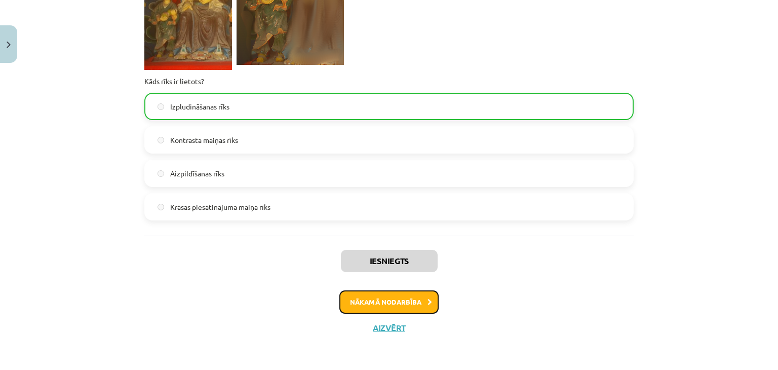
click at [373, 295] on button "Nākamā nodarbība" at bounding box center [388, 301] width 99 height 23
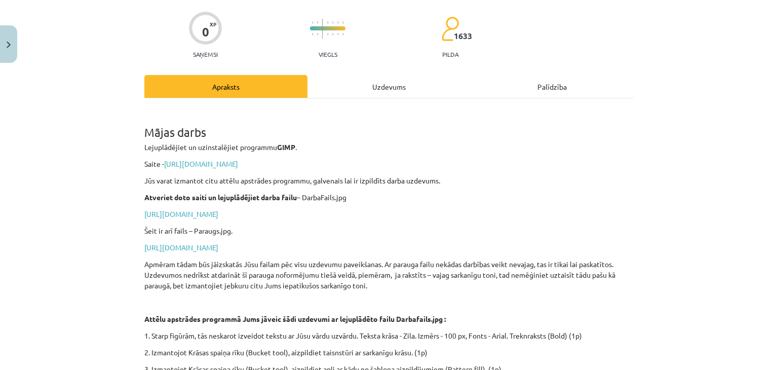
scroll to position [127, 0]
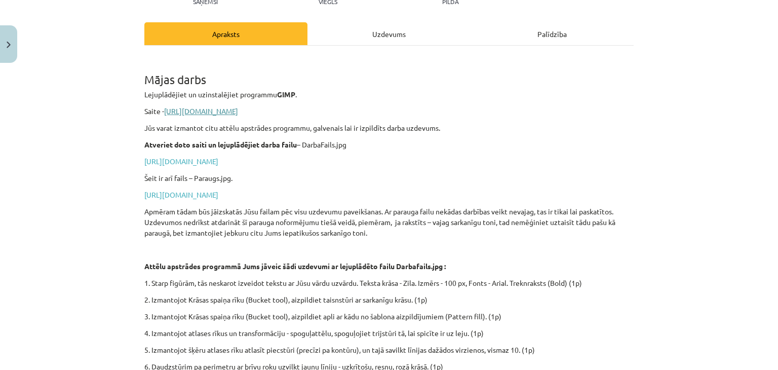
click at [238, 106] on link "https://www.gimp.org/downloads/" at bounding box center [201, 110] width 74 height 9
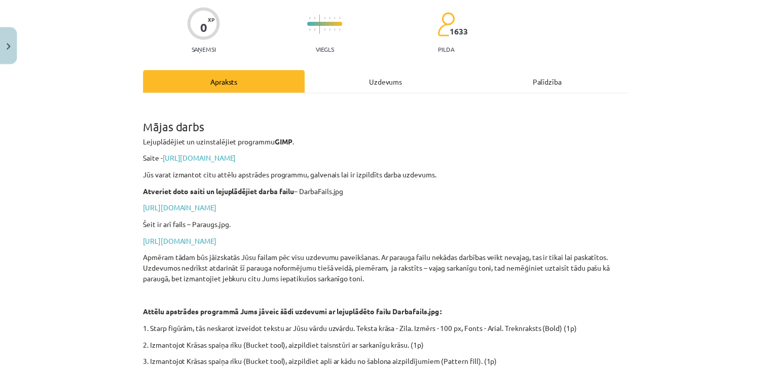
scroll to position [0, 0]
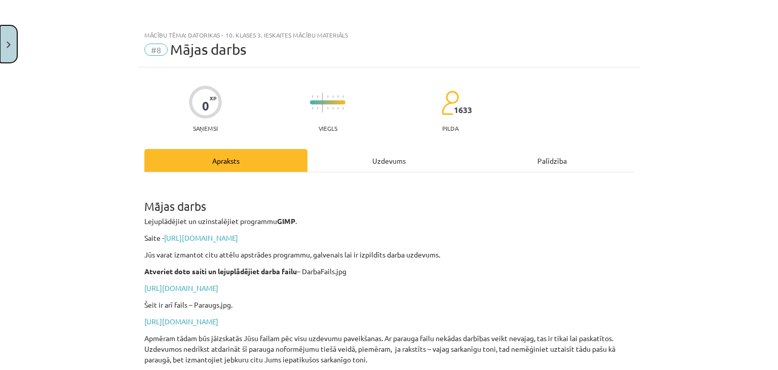
click at [10, 51] on button "Close" at bounding box center [8, 43] width 17 height 37
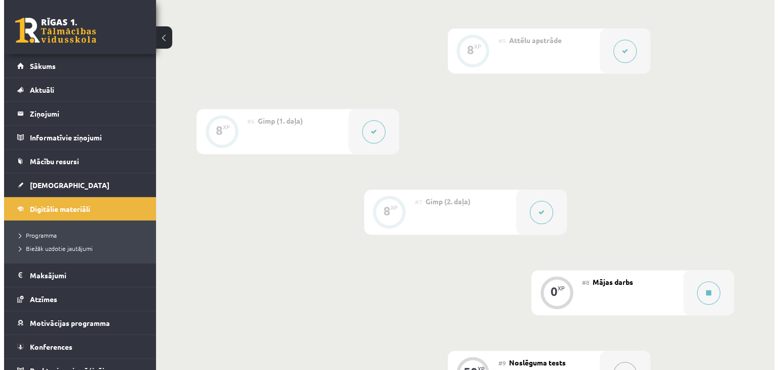
scroll to position [606, 0]
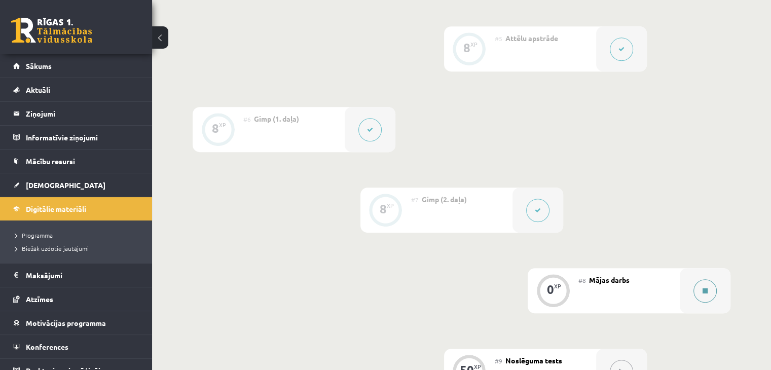
click at [701, 302] on button at bounding box center [704, 290] width 23 height 23
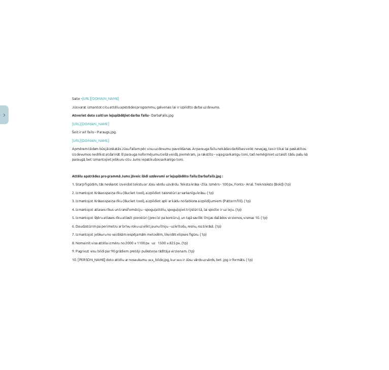
scroll to position [203, 0]
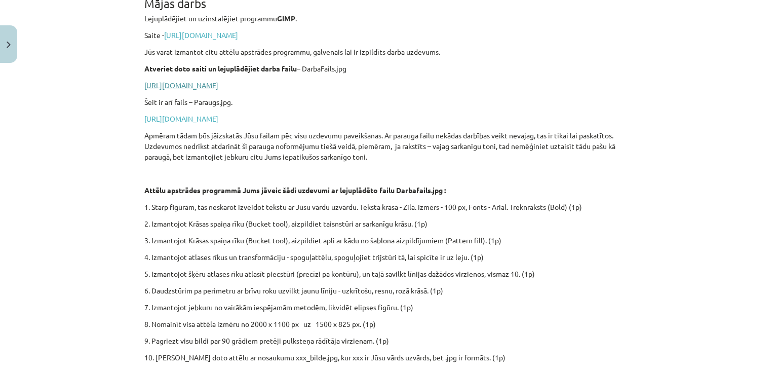
click at [171, 87] on link "https://drive.google.com/file/d/1-e3ZFwtKsam9WeRTFRWzJXElMnO8tnfS/view?usp=shar…" at bounding box center [181, 85] width 74 height 9
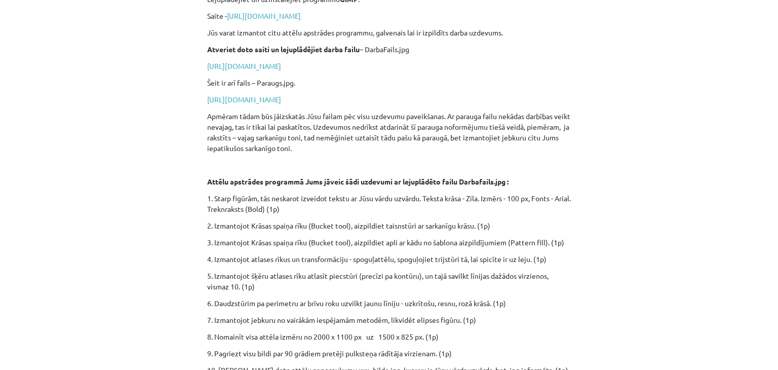
scroll to position [253, 0]
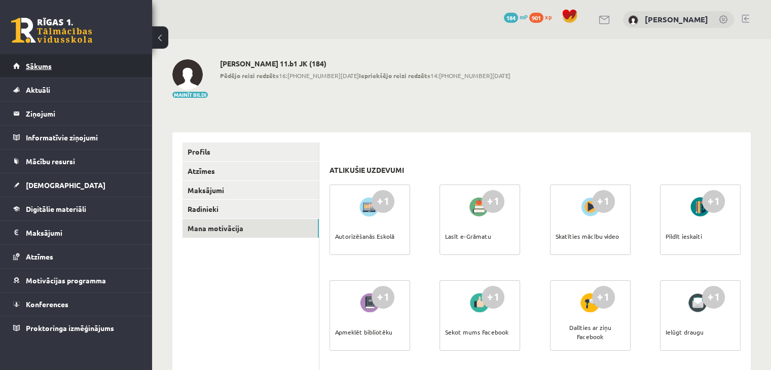
click at [41, 69] on span "Sākums" at bounding box center [39, 65] width 26 height 9
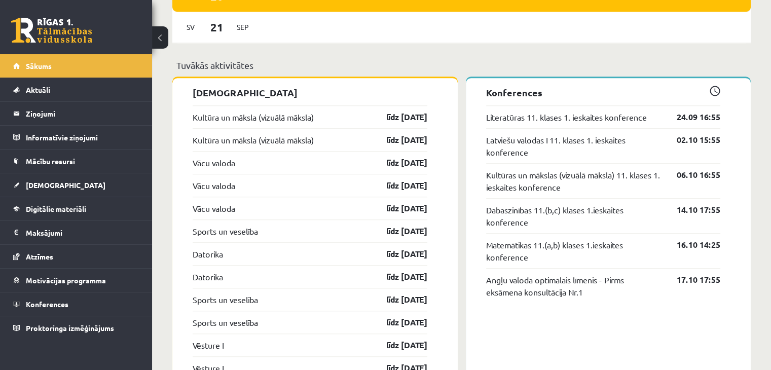
scroll to position [861, 0]
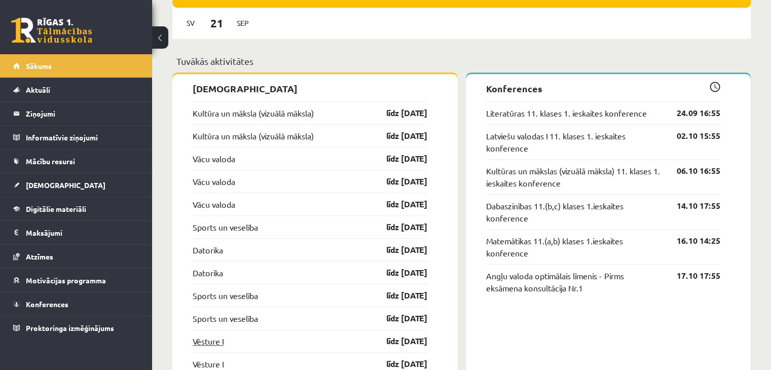
click at [215, 341] on link "Vēsture I" at bounding box center [208, 341] width 31 height 12
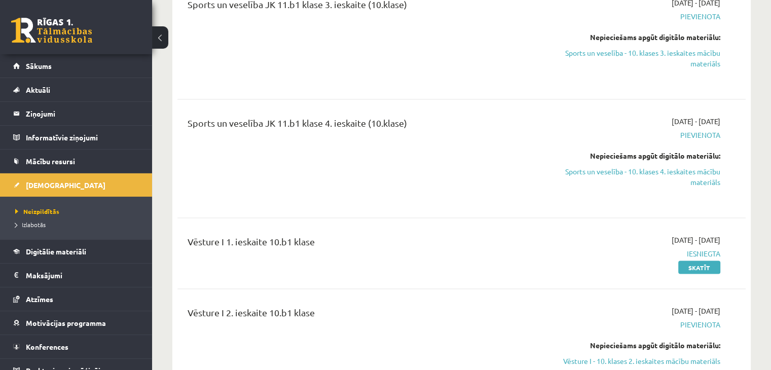
scroll to position [2077, 0]
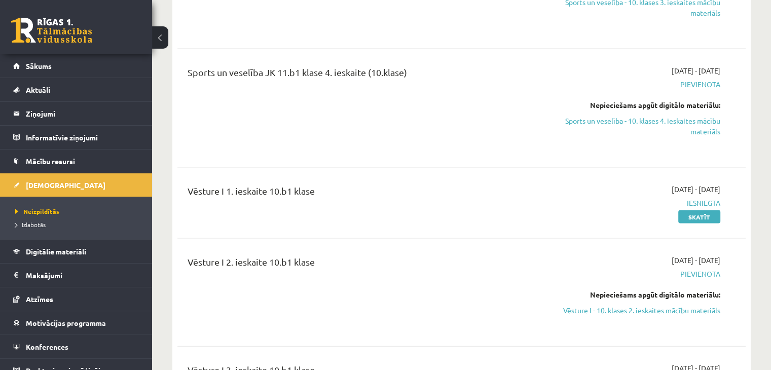
drag, startPoint x: 616, startPoint y: 257, endPoint x: 434, endPoint y: 51, distance: 274.6
click at [616, 305] on link "Vēsture I - 10. klases 2. ieskaites mācību materiāls" at bounding box center [636, 310] width 167 height 11
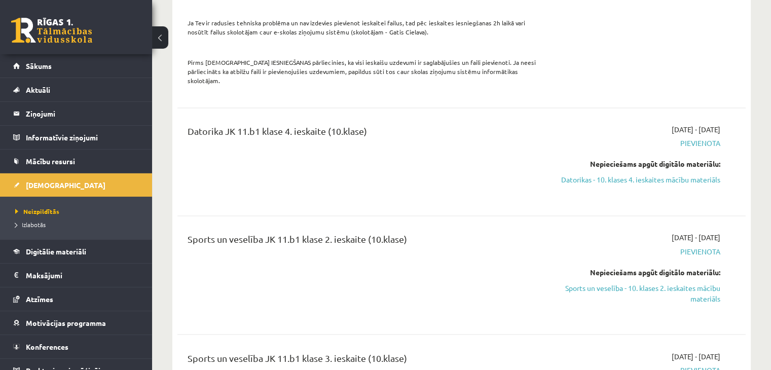
scroll to position [1672, 0]
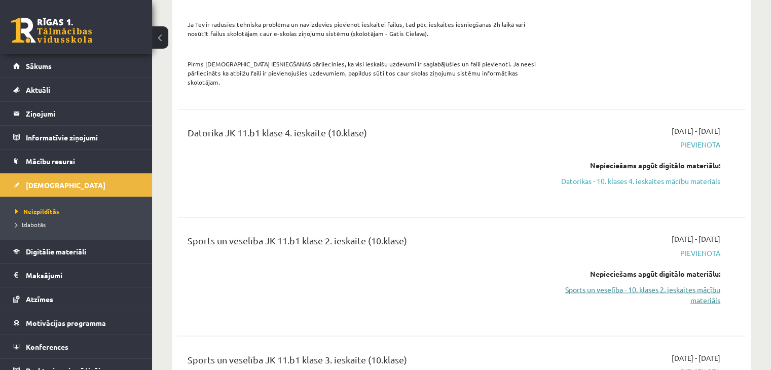
click at [706, 284] on link "Sports un veselība - 10. klases 2. ieskaites mācību materiāls" at bounding box center [636, 294] width 167 height 21
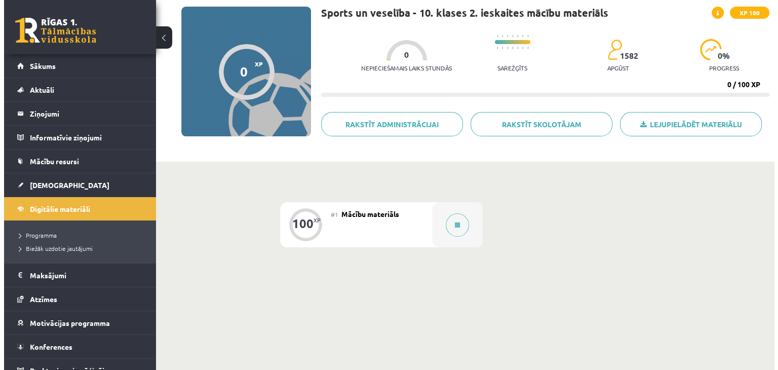
scroll to position [101, 0]
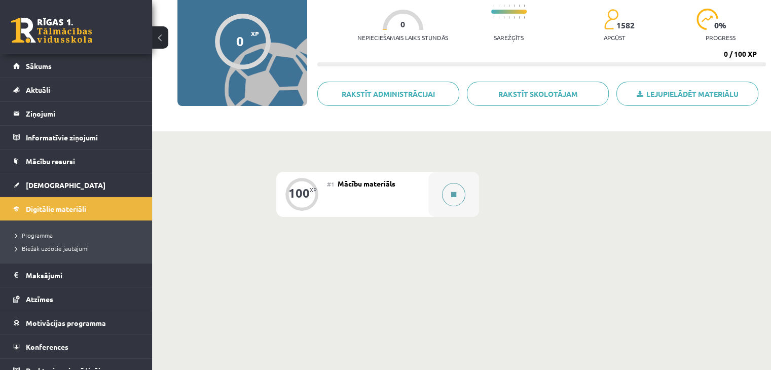
click at [453, 197] on icon at bounding box center [453, 195] width 5 height 6
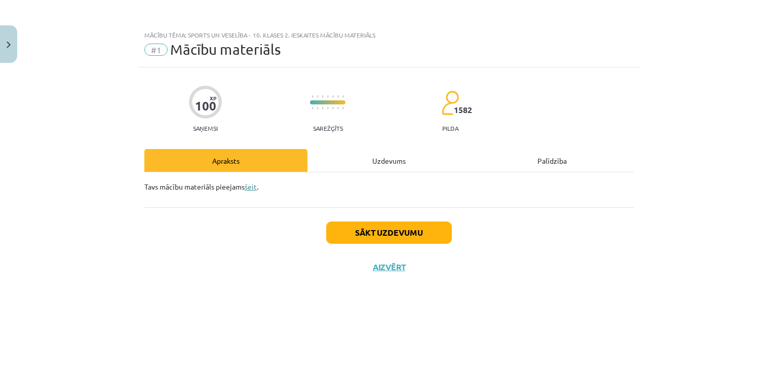
click at [253, 186] on link "šeit" at bounding box center [251, 186] width 12 height 9
